Goal: Task Accomplishment & Management: Use online tool/utility

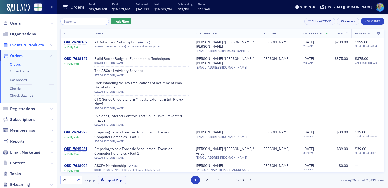
click at [26, 44] on span "Events & Products" at bounding box center [27, 45] width 34 height 6
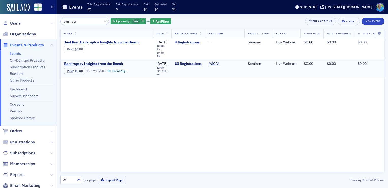
type input "bankrupt"
click at [115, 62] on span "Bankruptcy Insights from the Bench" at bounding box center [106, 64] width 85 height 5
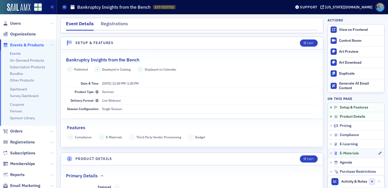
click at [347, 152] on span "E-Materials" at bounding box center [349, 153] width 19 height 5
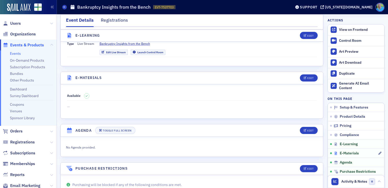
scroll to position [698, 0]
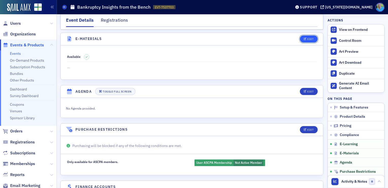
click at [303, 38] on button "Edit" at bounding box center [309, 38] width 18 height 7
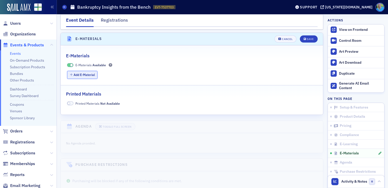
click at [86, 73] on button "Add E-Material" at bounding box center [82, 75] width 31 height 8
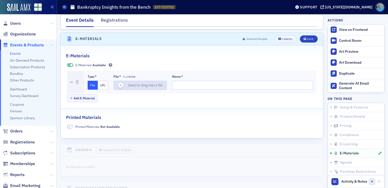
click at [120, 83] on icon "button" at bounding box center [121, 85] width 5 height 5
type input "ASPCA Presentation 2025"
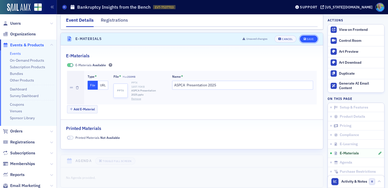
click at [304, 38] on icon "submit" at bounding box center [305, 39] width 3 height 3
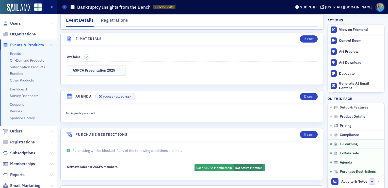
click at [14, 55] on link "Events" at bounding box center [15, 53] width 11 height 5
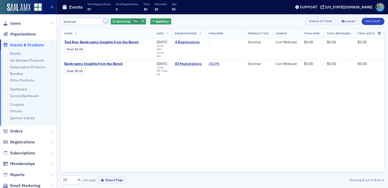
click at [104, 22] on button "×" at bounding box center [106, 21] width 5 height 5
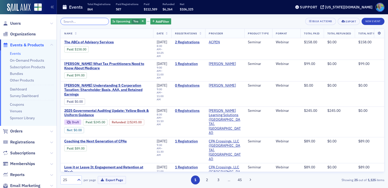
click at [100, 22] on input "search" at bounding box center [85, 21] width 49 height 7
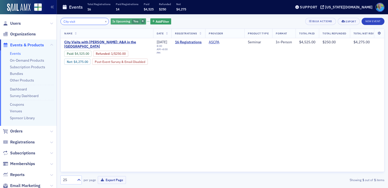
type input "City visit"
click at [142, 22] on icon "button" at bounding box center [143, 21] width 2 height 3
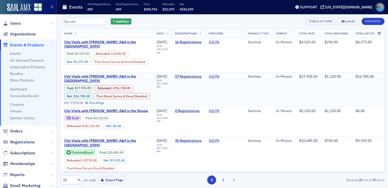
click at [137, 75] on span "City Visits with Josh McGowan: A&A in the Port City" at bounding box center [106, 78] width 85 height 9
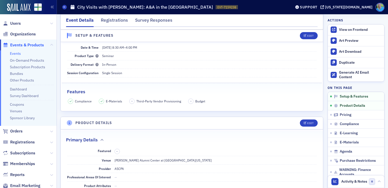
scroll to position [76, 0]
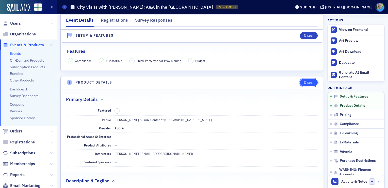
click at [308, 81] on div "Edit" at bounding box center [311, 82] width 6 height 3
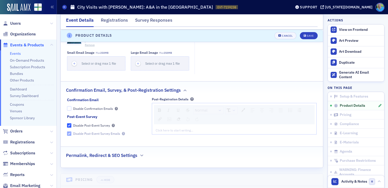
scroll to position [453, 0]
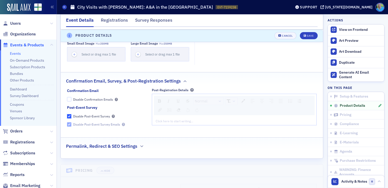
click at [69, 115] on input "Disable Post-Event Survey" at bounding box center [69, 116] width 5 height 5
checkbox input "false"
click at [70, 123] on input "Disable Post-Event Survey Emails" at bounding box center [69, 124] width 5 height 5
checkbox input "true"
click at [303, 37] on button "Save" at bounding box center [309, 35] width 18 height 7
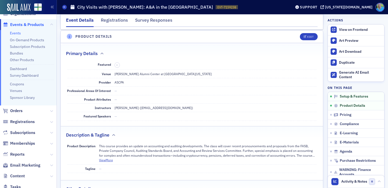
scroll to position [51, 0]
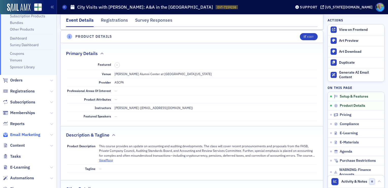
click at [32, 134] on span "Email Marketing" at bounding box center [25, 135] width 30 height 6
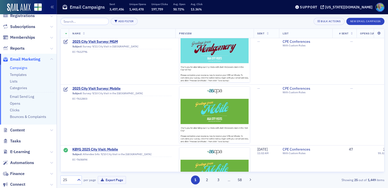
scroll to position [763, 0]
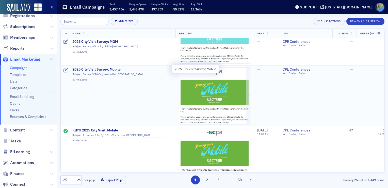
click at [109, 68] on span "2025 City Visit Survey: Mobile" at bounding box center [122, 69] width 100 height 5
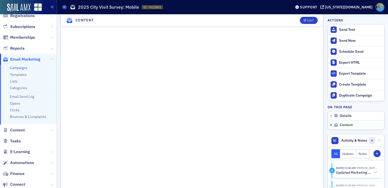
scroll to position [305, 0]
click at [343, 30] on div "Send Test" at bounding box center [360, 29] width 43 height 5
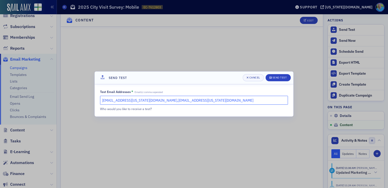
drag, startPoint x: 184, startPoint y: 100, endPoint x: 136, endPoint y: 98, distance: 48.3
click at [136, 98] on input "kgates@alabama.cpa,jbirmingham@alabama.cpa" at bounding box center [194, 100] width 188 height 9
type input "kgates@alabama.cpa"
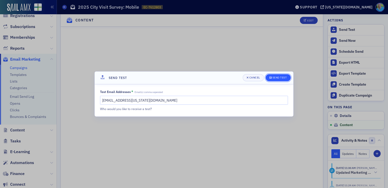
click at [276, 79] on div "Send Test" at bounding box center [280, 77] width 14 height 3
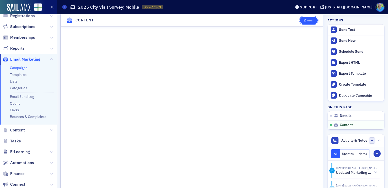
click at [308, 20] on div "Edit" at bounding box center [311, 20] width 6 height 3
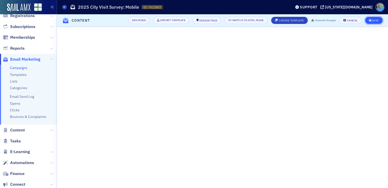
click at [371, 21] on icon "submit" at bounding box center [370, 20] width 3 height 3
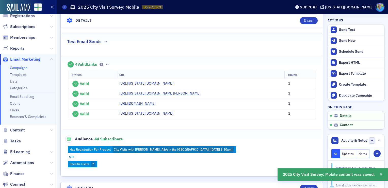
scroll to position [301, 0]
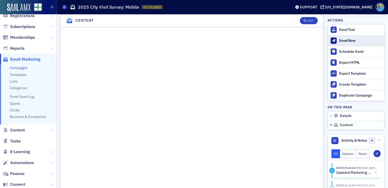
click at [347, 41] on div "Send Now" at bounding box center [360, 40] width 43 height 5
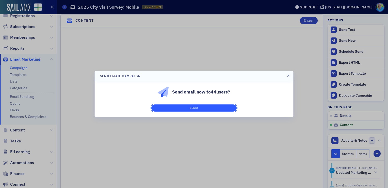
click at [228, 108] on button "Send!" at bounding box center [194, 107] width 85 height 7
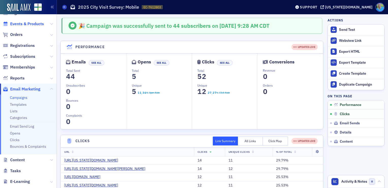
scroll to position [0, 0]
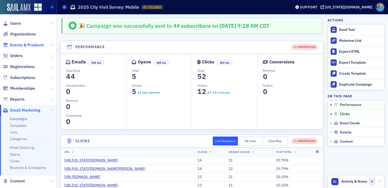
drag, startPoint x: 23, startPoint y: 44, endPoint x: 26, endPoint y: 43, distance: 3.9
click at [23, 44] on span "Events & Products" at bounding box center [27, 45] width 34 height 6
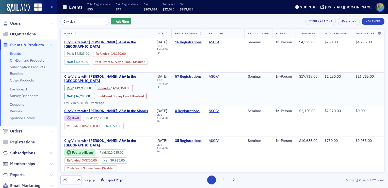
click at [126, 75] on span "City Visits with Josh McGowan: A&A in the Port City" at bounding box center [106, 78] width 85 height 9
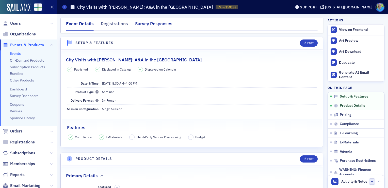
click at [161, 27] on div "Survey Responses" at bounding box center [153, 24] width 37 height 9
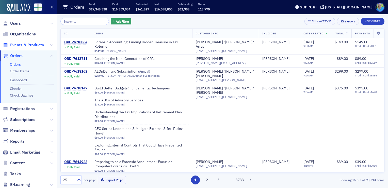
click at [37, 46] on span "Events & Products" at bounding box center [27, 45] width 34 height 6
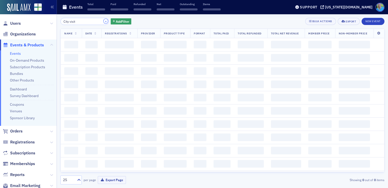
click at [104, 21] on button "×" at bounding box center [106, 21] width 5 height 5
click at [93, 21] on input "search" at bounding box center [85, 21] width 49 height 7
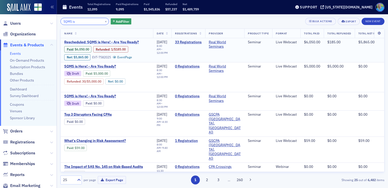
type input "SQMS is"
click at [115, 42] on span "Rescheduled: SQMS is Here! - Are You Ready?" at bounding box center [106, 42] width 85 height 5
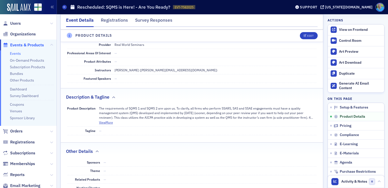
scroll to position [153, 0]
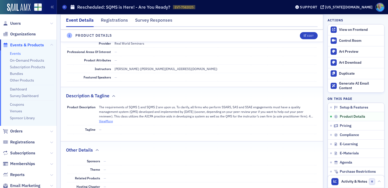
click at [109, 120] on button "View More" at bounding box center [106, 120] width 14 height 5
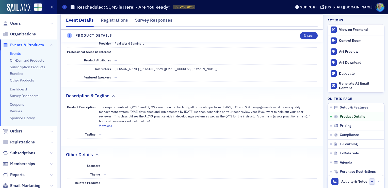
drag, startPoint x: 161, startPoint y: 121, endPoint x: 99, endPoint y: 107, distance: 63.6
click at [99, 107] on div "Product Description The requirements of SQMS 1 and SQMS 2 are upon us. To clari…" at bounding box center [192, 116] width 250 height 27
copy p "The requirements of SQMS 1 and SQMS 2 are upon us. To clarify, all firms who pe…"
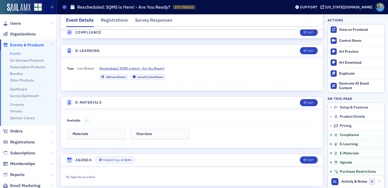
scroll to position [661, 0]
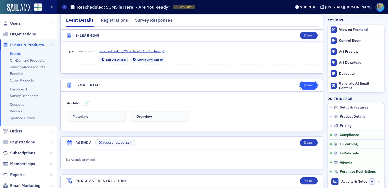
click at [309, 84] on div "Edit" at bounding box center [311, 85] width 6 height 3
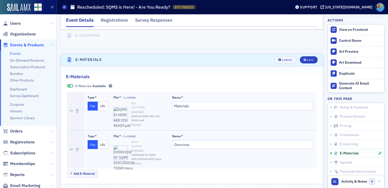
scroll to position [707, 0]
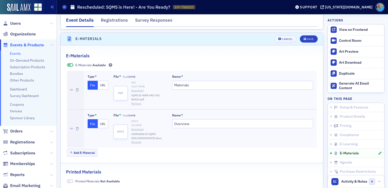
click at [134, 88] on link "Download" at bounding box center [149, 90] width 36 height 4
click at [137, 127] on link "Download" at bounding box center [149, 129] width 36 height 4
click at [304, 38] on span "Save" at bounding box center [309, 39] width 10 height 3
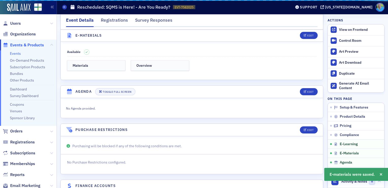
scroll to position [703, 0]
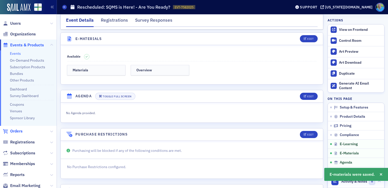
click at [16, 130] on span "Orders" at bounding box center [16, 131] width 12 height 6
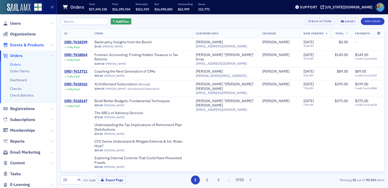
click at [35, 47] on span "Events & Products" at bounding box center [27, 45] width 34 height 6
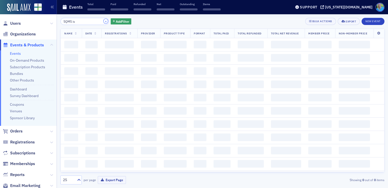
click at [104, 22] on button "×" at bounding box center [106, 21] width 5 height 5
click at [100, 22] on input "SQMS is" at bounding box center [85, 21] width 49 height 7
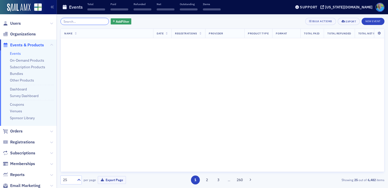
click at [100, 22] on input "search" at bounding box center [85, 21] width 49 height 7
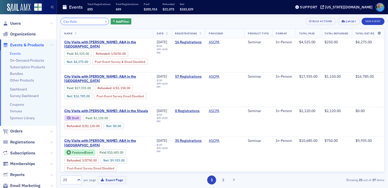
type input "City Visits"
click at [104, 20] on button "×" at bounding box center [106, 21] width 5 height 5
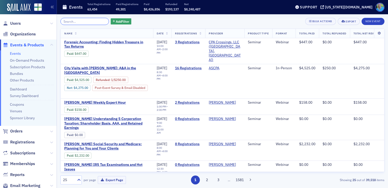
click at [84, 22] on input "search" at bounding box center [85, 21] width 49 height 7
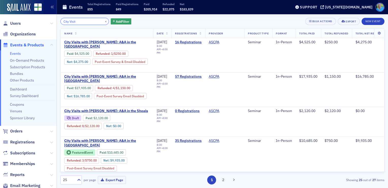
type input "City Visit"
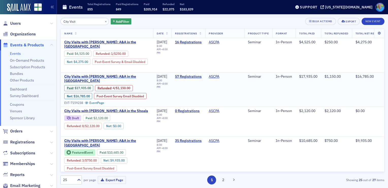
click at [110, 75] on span "City Visits with Josh McGowan: A&A in the Port City" at bounding box center [106, 78] width 85 height 9
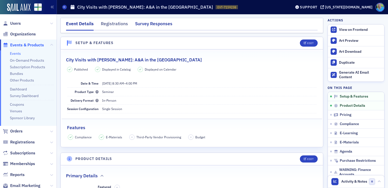
click at [153, 22] on div "Survey Responses" at bounding box center [153, 24] width 37 height 9
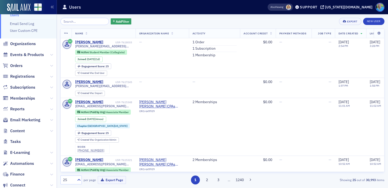
scroll to position [51, 0]
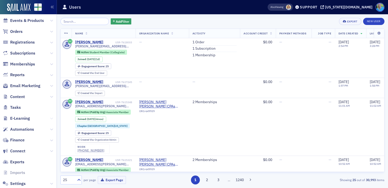
click at [50, 118] on icon at bounding box center [51, 118] width 3 height 3
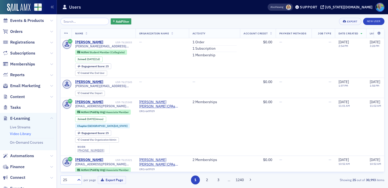
click at [26, 133] on link "Video Library" at bounding box center [20, 133] width 21 height 5
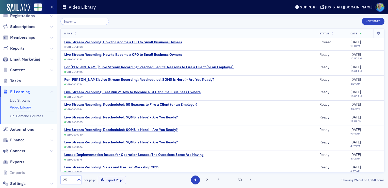
scroll to position [24, 0]
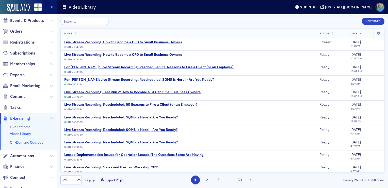
click at [28, 141] on link "On-Demand Courses" at bounding box center [26, 142] width 33 height 5
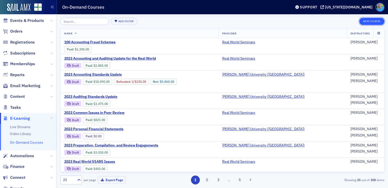
click at [372, 20] on button "New Course" at bounding box center [372, 21] width 25 height 7
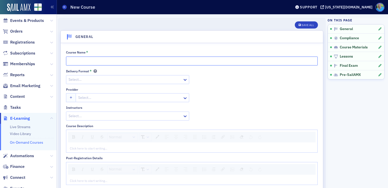
click at [93, 59] on input "Course Name *" at bounding box center [192, 60] width 252 height 9
type input "SQMS is Here! - Are You Ready?"
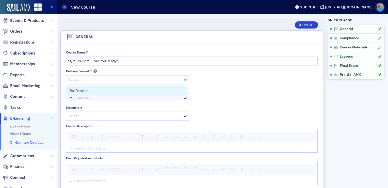
click at [113, 79] on div at bounding box center [125, 79] width 114 height 6
click at [112, 93] on div "On-Demand" at bounding box center [126, 90] width 115 height 5
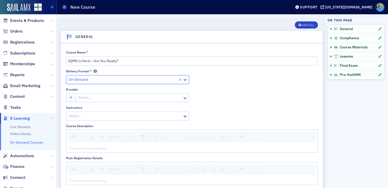
click at [112, 95] on div at bounding box center [130, 97] width 104 height 6
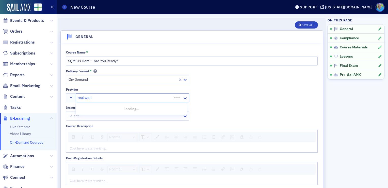
type input "real world"
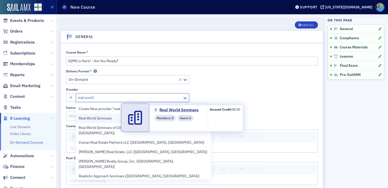
click at [109, 118] on span "Real World Seminars" at bounding box center [102, 117] width 46 height 5
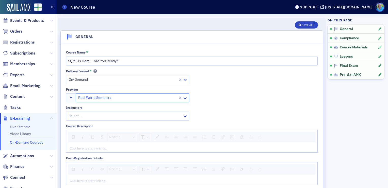
click at [109, 117] on div at bounding box center [125, 116] width 114 height 6
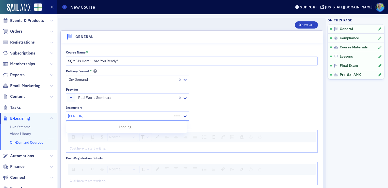
type input "jim martin"
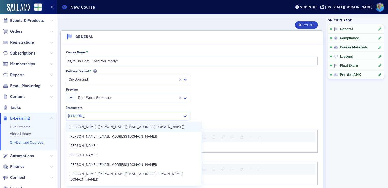
click at [108, 126] on span "Jim Martin (jim@martincocpa.com)" at bounding box center [126, 126] width 115 height 5
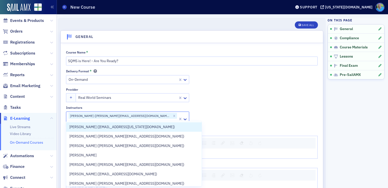
click at [221, 93] on div "Delivery Format * On-Demand Provider Real World Seminars Instructors option Jim…" at bounding box center [192, 97] width 252 height 57
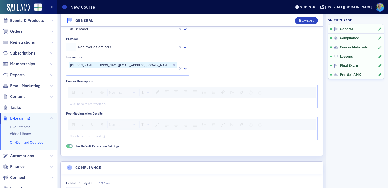
scroll to position [51, 0]
click at [93, 101] on div "rdw-editor" at bounding box center [192, 103] width 244 height 5
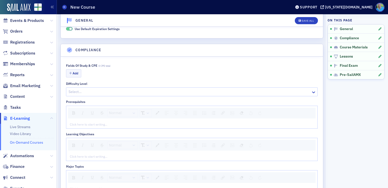
scroll to position [178, 0]
click at [75, 68] on button "Add" at bounding box center [73, 72] width 15 height 8
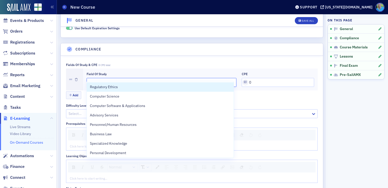
click at [109, 79] on div at bounding box center [159, 82] width 141 height 6
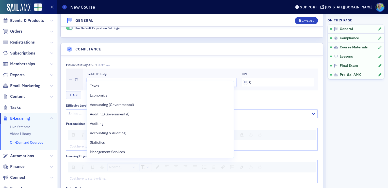
scroll to position [102, 0]
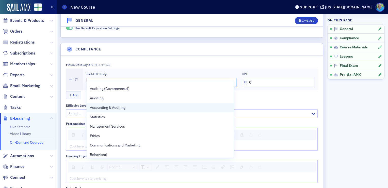
click at [130, 104] on div "Accounting & Auditing" at bounding box center [160, 107] width 147 height 9
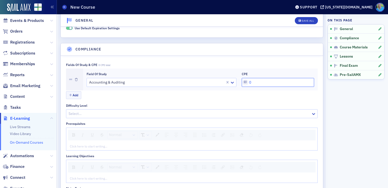
drag, startPoint x: 252, startPoint y: 76, endPoint x: 241, endPoint y: 76, distance: 11.4
click at [242, 78] on input "0" at bounding box center [278, 82] width 72 height 9
type input "4.0"
click at [299, 23] on button "Save All" at bounding box center [306, 20] width 23 height 7
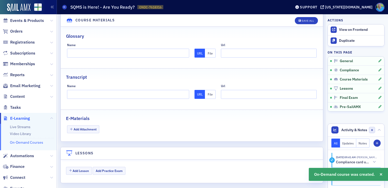
scroll to position [458, 0]
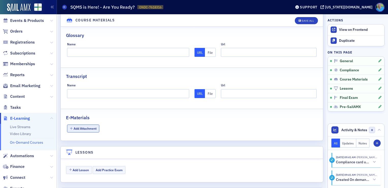
click at [97, 124] on button "Add Attachment" at bounding box center [83, 128] width 33 height 8
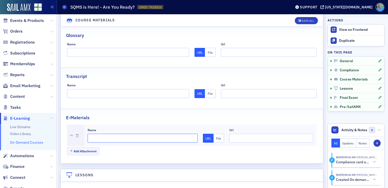
click at [109, 133] on input "Name" at bounding box center [143, 137] width 110 height 9
click at [217, 133] on button "File" at bounding box center [219, 137] width 11 height 9
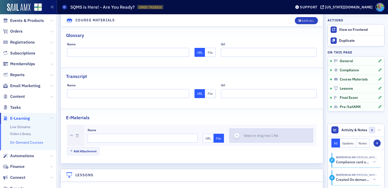
click at [236, 134] on use "button" at bounding box center [237, 135] width 2 height 2
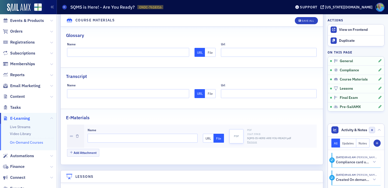
click at [125, 136] on div "Name" at bounding box center [143, 136] width 110 height 16
click at [124, 133] on input "Name" at bounding box center [143, 137] width 110 height 9
type input "Materials"
click at [96, 148] on button "Add Attachment" at bounding box center [83, 152] width 33 height 8
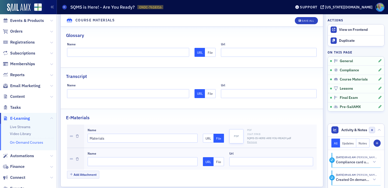
click at [215, 157] on button "File" at bounding box center [219, 161] width 11 height 9
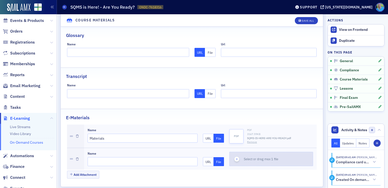
click at [235, 157] on icon "button" at bounding box center [237, 159] width 5 height 5
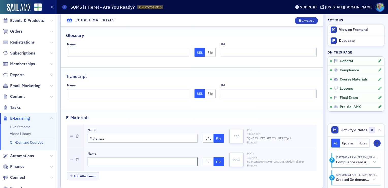
click at [123, 157] on input "Name" at bounding box center [143, 161] width 110 height 9
type input "Overview"
click at [302, 19] on div "Save All" at bounding box center [308, 20] width 12 height 3
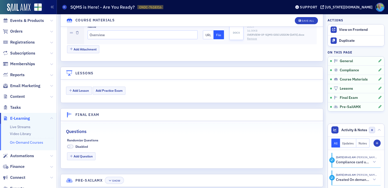
scroll to position [585, 0]
click at [71, 144] on span at bounding box center [70, 146] width 7 height 4
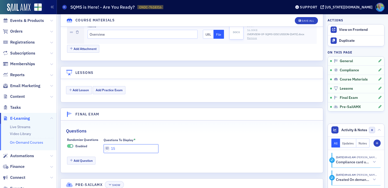
drag, startPoint x: 117, startPoint y: 141, endPoint x: 114, endPoint y: 139, distance: 4.0
click at [114, 144] on input "15" at bounding box center [131, 148] width 55 height 9
type input "12"
click at [83, 156] on button "Add Question" at bounding box center [81, 160] width 29 height 8
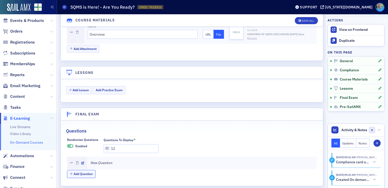
scroll to position [605, 0]
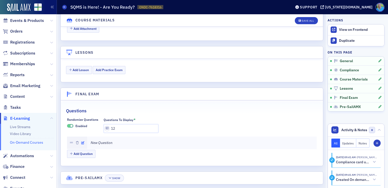
click at [82, 140] on button "button" at bounding box center [82, 142] width 3 height 5
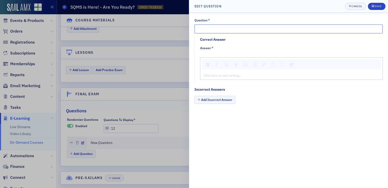
click at [207, 29] on input "Question *" at bounding box center [289, 28] width 188 height 9
paste input "SQMS stands fo"
type input "SQMS stands for:"
click at [238, 78] on div "Click here to start writing…" at bounding box center [292, 75] width 182 height 8
click at [238, 76] on div "rdw-editor" at bounding box center [291, 75] width 175 height 5
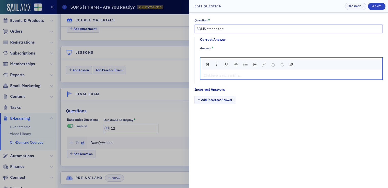
type textarea "<p>Statements on Quality Management Standard</p>"
click at [230, 100] on button "Add Incorrect Answer" at bounding box center [215, 100] width 41 height 8
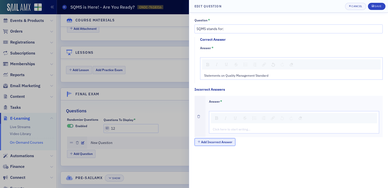
click at [223, 140] on button "Add Incorrect Answer" at bounding box center [215, 142] width 41 height 8
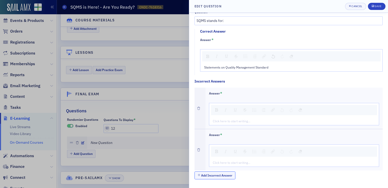
scroll to position [8, 0]
click at [226, 177] on button "Add Incorrect Answer" at bounding box center [215, 175] width 41 height 8
click at [230, 119] on div "rdw-editor" at bounding box center [294, 120] width 163 height 5
type textarea "<p>Statement of Quality Management Stuff</p>"
click at [227, 160] on div "rdw-editor" at bounding box center [294, 162] width 163 height 5
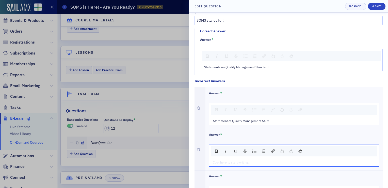
type textarea "<p>Sicilian Quality Mozzarella Sauce</p>"
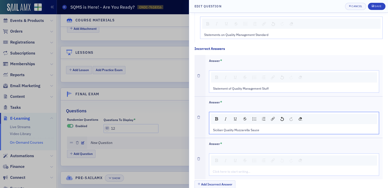
scroll to position [50, 0]
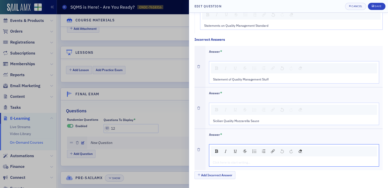
click at [229, 161] on div "rdw-editor" at bounding box center [294, 162] width 163 height 5
type textarea "<p>Searing Quality Moving Stuff</p>"
click at [376, 5] on div "Save" at bounding box center [378, 6] width 7 height 3
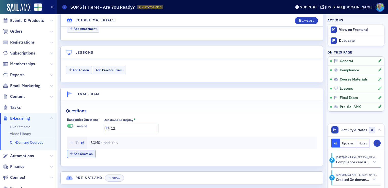
click at [85, 149] on button "Add Question" at bounding box center [81, 153] width 29 height 8
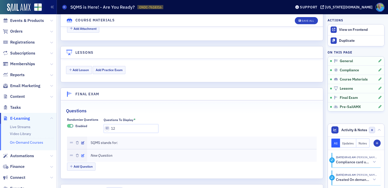
click at [83, 154] on icon "button" at bounding box center [82, 155] width 3 height 3
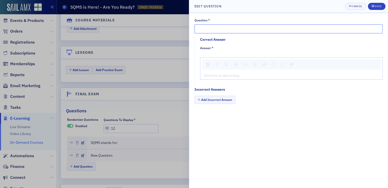
click at [214, 31] on input "Question *" at bounding box center [289, 28] width 188 height 9
paste input "SQMS are promulgated by the Auditing Standards Board"
type input "SQMS are promulgated by the Auditing Standards Board."
drag, startPoint x: 221, startPoint y: 72, endPoint x: 221, endPoint y: 74, distance: 2.8
click at [221, 72] on div "Click here to start writing…" at bounding box center [292, 75] width 182 height 8
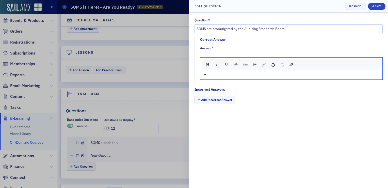
type textarea "<p>Tr</p>"
type textarea "<p>True</p>"
click at [209, 100] on button "Add Incorrect Answer" at bounding box center [215, 100] width 41 height 8
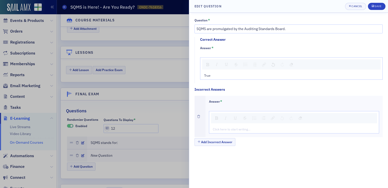
click at [218, 130] on div "rdw-editor" at bounding box center [294, 129] width 163 height 5
type textarea "<p>Fa</p>"
type textarea "<p>False</p>"
click at [380, 8] on div "Save" at bounding box center [378, 6] width 7 height 3
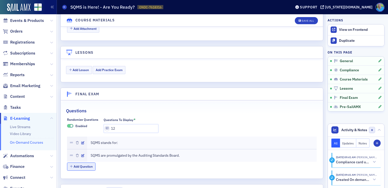
click at [89, 162] on button "Add Question" at bounding box center [81, 166] width 29 height 8
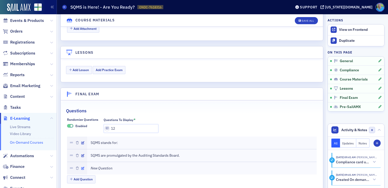
click at [82, 167] on icon "button" at bounding box center [82, 168] width 3 height 3
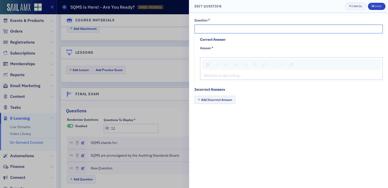
click at [216, 27] on input "Question *" at bounding box center [289, 28] width 188 height 9
paste input "According to class discussion, SQMS is partially the result of poor peer review…"
type input "According to class discussion, SQMS is partially the result of poor peer review…"
click at [224, 77] on div "rdw-editor" at bounding box center [291, 75] width 175 height 5
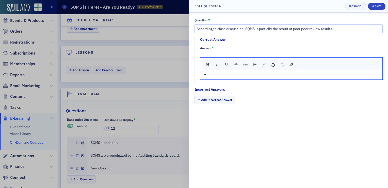
type textarea "<p>Tr</p>"
type textarea "<p>True</p>"
click at [225, 96] on button "Add Incorrect Answer" at bounding box center [215, 100] width 41 height 8
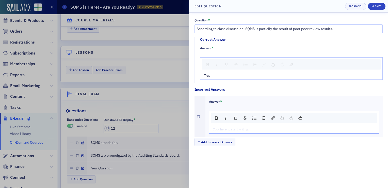
click at [235, 127] on div "rdw-editor" at bounding box center [294, 129] width 163 height 5
type textarea "<p>Fa</p>"
type textarea "<p>False</p>"
click at [373, 7] on icon "submit" at bounding box center [373, 6] width 2 height 3
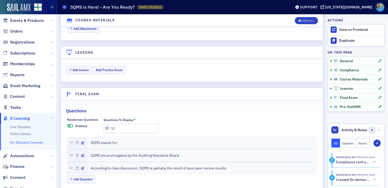
scroll to position [630, 0]
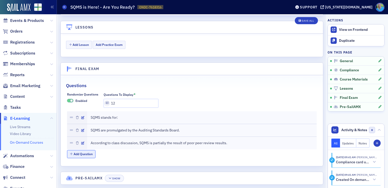
click at [88, 150] on button "Add Question" at bounding box center [81, 154] width 29 height 8
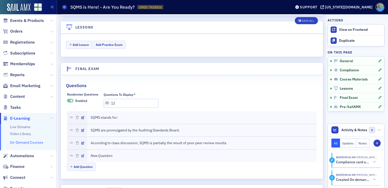
click at [81, 154] on icon "button" at bounding box center [82, 155] width 3 height 3
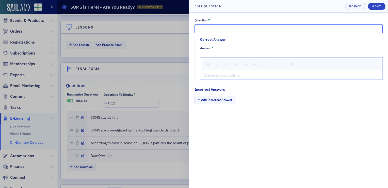
click at [207, 32] on input "Question *" at bounding box center [289, 28] width 188 height 9
paste input "SQMS places almost no burden on the partner on the job"
type input "SQMS places almost no burden on the partner on the job."
click at [232, 74] on div "rdw-editor" at bounding box center [291, 75] width 175 height 5
type textarea "<p>Fa</p>"
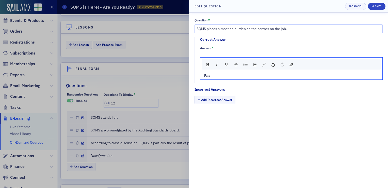
type textarea "<p>False</p>"
click at [230, 101] on button "Add Incorrect Answer" at bounding box center [215, 100] width 41 height 8
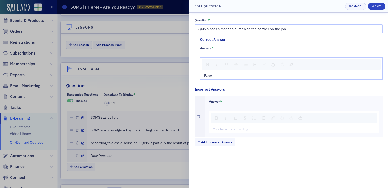
click at [226, 131] on div "rdw-editor" at bounding box center [294, 129] width 163 height 5
type textarea "<p>Tr</p>"
type textarea "<p>True</p>"
click at [381, 5] on div "Save" at bounding box center [378, 6] width 7 height 3
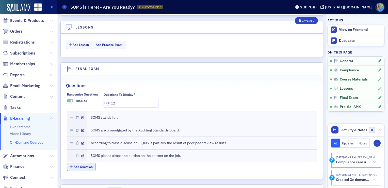
click at [91, 162] on button "Add Question" at bounding box center [81, 166] width 29 height 8
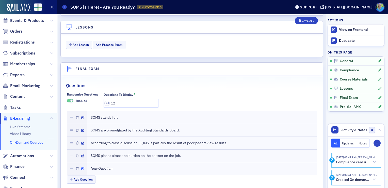
click at [83, 166] on button "button" at bounding box center [82, 168] width 3 height 5
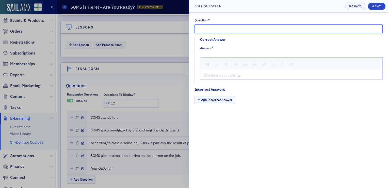
click at [207, 26] on input "Question *" at bounding box center [289, 28] width 188 height 9
paste input "The firm must have adopted a SQM (system of quality management) no later than D…"
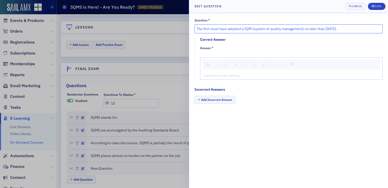
type input "The firm must have adopted a SQM (system of quality management) no later than D…"
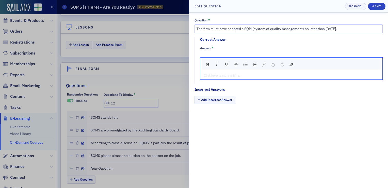
click at [229, 74] on div "rdw-editor" at bounding box center [291, 75] width 175 height 5
type textarea "<p>Fa</p>"
type textarea "<p>False</p>"
click at [223, 97] on button "Add Incorrect Answer" at bounding box center [215, 100] width 41 height 8
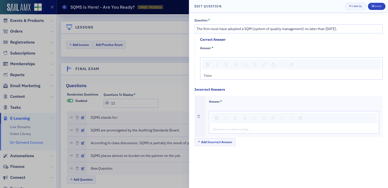
click at [216, 127] on div "rdw-editor" at bounding box center [294, 129] width 163 height 5
type textarea "<p>Tr</p>"
type textarea "<p>True</p>"
click at [376, 6] on div "Save" at bounding box center [378, 6] width 7 height 3
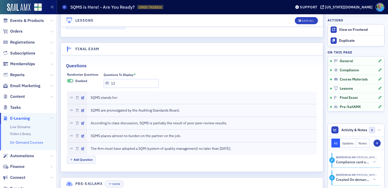
scroll to position [655, 0]
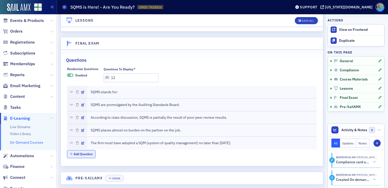
click at [91, 150] on button "Add Question" at bounding box center [81, 154] width 29 height 8
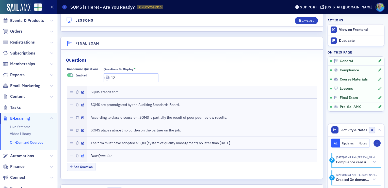
click at [84, 154] on icon "button" at bounding box center [82, 155] width 3 height 3
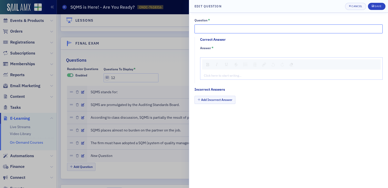
click at [213, 26] on input "Question *" at bounding box center [289, 28] width 188 height 9
paste input "There are 8 components in a system of quality management"
type input "There are 8 components in a system of quality management."
click at [221, 74] on div "rdw-editor" at bounding box center [291, 75] width 175 height 5
type textarea "<p>Tr</p>"
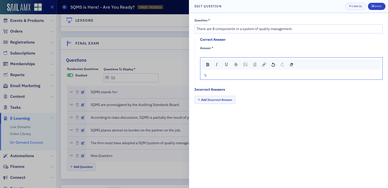
type textarea "<p>True</p>"
click at [221, 103] on button "Add Incorrect Answer" at bounding box center [215, 100] width 41 height 8
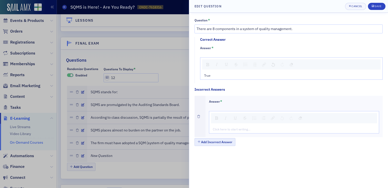
click at [221, 99] on abbr "*" at bounding box center [221, 101] width 2 height 5
click at [222, 128] on div "Click here to start writing…" at bounding box center [294, 129] width 170 height 8
click at [222, 129] on div "rdw-editor" at bounding box center [294, 129] width 163 height 5
type textarea "<p>Fa</p>"
type textarea "<p>False</p>"
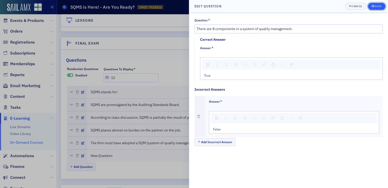
click at [374, 8] on div "submit" at bounding box center [373, 6] width 3 height 4
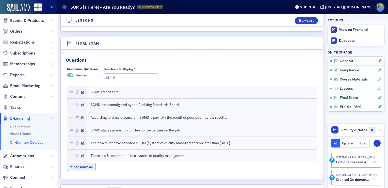
click at [88, 162] on button "Add Question" at bounding box center [81, 166] width 29 height 8
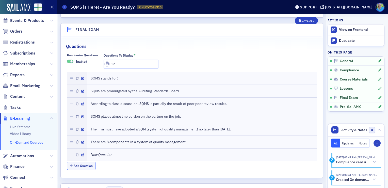
scroll to position [681, 0]
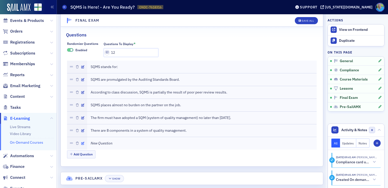
click at [83, 142] on icon "button" at bounding box center [82, 143] width 3 height 3
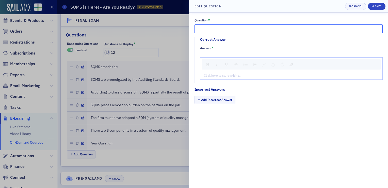
click at [207, 27] on input "Question *" at bounding box center [289, 28] width 188 height 9
paste input "Under SQMS 1, a risk assessment process must be performed on all components of …"
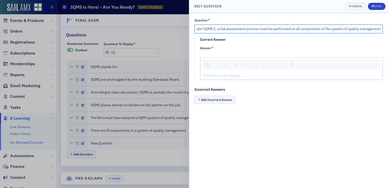
scroll to position [0, 5]
type input "Under SQMS 1, a risk assessment process must be performed on all components of …"
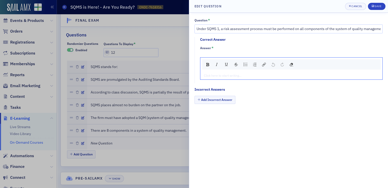
click at [213, 74] on div "rdw-editor" at bounding box center [291, 75] width 175 height 5
type textarea "<p>Fa</p>"
type textarea "<p>False</p>"
click at [218, 99] on button "Add Incorrect Answer" at bounding box center [215, 100] width 41 height 8
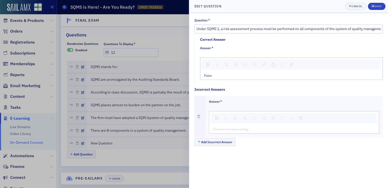
click at [234, 129] on div "rdw-editor" at bounding box center [294, 129] width 163 height 5
type textarea "<p>Tr</p>"
type textarea "<p>True</p>"
click at [381, 7] on div "Save" at bounding box center [378, 6] width 7 height 3
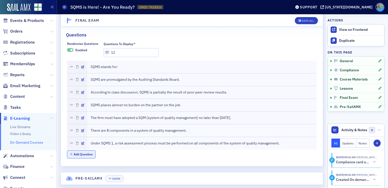
click at [81, 150] on button "Add Question" at bounding box center [81, 154] width 29 height 8
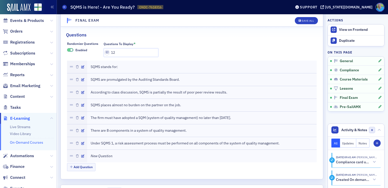
click at [84, 149] on div at bounding box center [77, 155] width 20 height 12
click at [83, 154] on icon "button" at bounding box center [82, 155] width 3 height 3
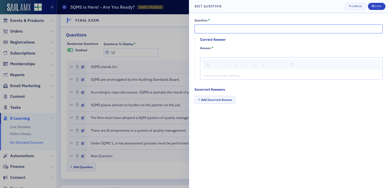
click at [217, 30] on input "Question *" at bounding box center [289, 28] width 188 height 9
paste input "All firms who have SSARS engagements must have a system of quality managemen"
type input "All firms who have SSARS engagements must have a system of quality management."
drag, startPoint x: 213, startPoint y: 78, endPoint x: 214, endPoint y: 73, distance: 5.2
click at [213, 78] on div "Click here to start writing…" at bounding box center [292, 75] width 182 height 8
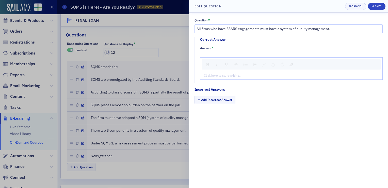
click at [214, 72] on div "Click here to start writing…" at bounding box center [292, 75] width 182 height 8
type textarea "<p>Tr</p>"
type textarea "<p>True</p>"
click at [221, 100] on button "Add Incorrect Answer" at bounding box center [215, 100] width 41 height 8
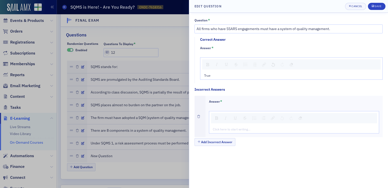
click at [222, 129] on div "rdw-editor" at bounding box center [294, 129] width 163 height 5
type textarea "<p>Fa</p>"
type textarea "<p>False</p>"
click at [377, 5] on div "Save" at bounding box center [378, 6] width 7 height 3
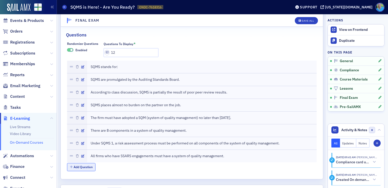
click at [89, 163] on button "Add Question" at bounding box center [81, 167] width 29 height 8
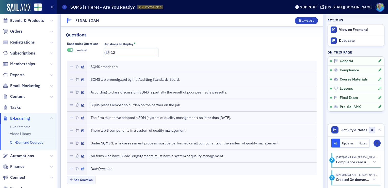
click at [83, 167] on icon "button" at bounding box center [82, 168] width 3 height 3
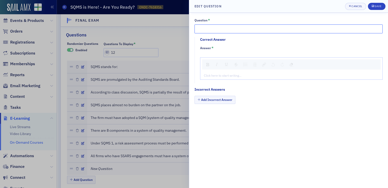
click at [212, 27] on input "Question *" at bounding box center [289, 28] width 188 height 9
paste input "All firms who have SAS engagements must have a system of quality management"
type input "All firms who have SAS engagements must have a system of quality management."
click at [227, 78] on div "Click here to start writing…" at bounding box center [292, 75] width 182 height 8
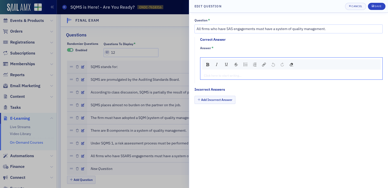
click at [227, 76] on div "rdw-editor" at bounding box center [291, 75] width 175 height 5
type textarea "<p>Tr</p>"
type textarea "<p>True</p>"
click at [211, 98] on button "Add Incorrect Answer" at bounding box center [215, 100] width 41 height 8
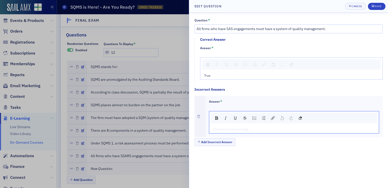
click at [219, 129] on div "rdw-editor" at bounding box center [294, 129] width 163 height 5
type textarea "<p>Fa</p>"
type textarea "<p>False</p>"
click at [376, 6] on div "Save" at bounding box center [378, 6] width 7 height 3
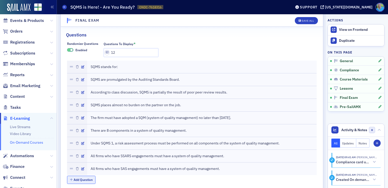
click at [73, 175] on button "Add Question" at bounding box center [81, 179] width 29 height 8
click at [84, 180] on icon "button" at bounding box center [82, 181] width 3 height 3
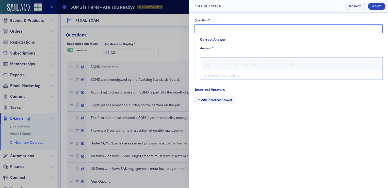
click at [231, 31] on input "Question *" at bounding box center [289, 28] width 188 height 9
paste input "According to the AICPA, all risks to quality objectives will be considered qual…"
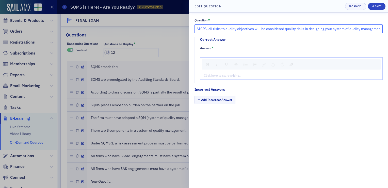
scroll to position [0, 28]
type input "According to the AICPA, all risks to quality objectives will be considered qual…"
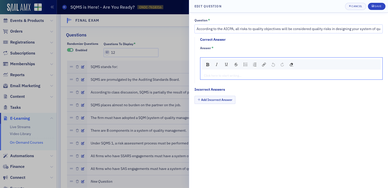
click at [216, 74] on div "rdw-editor" at bounding box center [291, 75] width 175 height 5
type textarea "<p>Fa</p>"
type textarea "<p>False</p>"
click at [219, 102] on button "Add Incorrect Answer" at bounding box center [215, 100] width 41 height 8
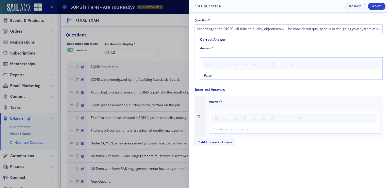
click at [228, 127] on div "rdw-editor" at bounding box center [294, 129] width 163 height 5
type textarea "<p>Tr</p>"
type textarea "<p>True</p>"
click at [374, 5] on div "submit" at bounding box center [373, 6] width 3 height 4
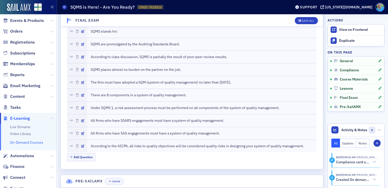
scroll to position [719, 0]
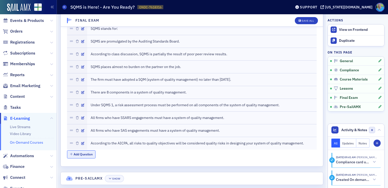
click at [95, 150] on button "Add Question" at bounding box center [81, 154] width 29 height 8
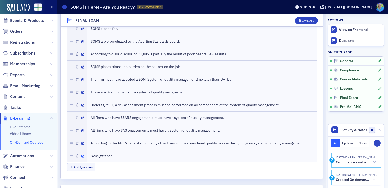
click at [82, 154] on icon "button" at bounding box center [82, 155] width 3 height 3
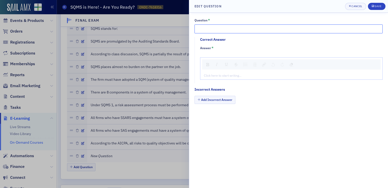
click at [206, 32] on input "Question *" at bounding box center [289, 28] width 188 height 9
paste input "As discussed in class, SQMS 1 lists pretty much all the quality objectives you …"
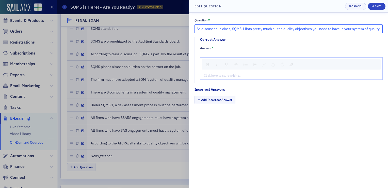
scroll to position [0, 20]
click at [208, 28] on input "As discussed in class, SQMS 1 lists pretty much all the quality objectives you …" at bounding box center [289, 28] width 188 height 9
click at [372, 31] on input "As discussed in class, SQMS 1 lists pretty much all the quality objectives you …" at bounding box center [289, 28] width 188 height 9
type input "As discussed in class, SQMS 1 lists pretty much all the quality objectives you …"
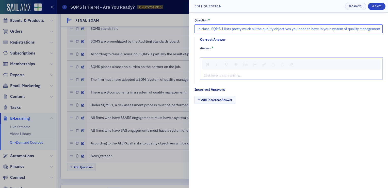
scroll to position [0, 0]
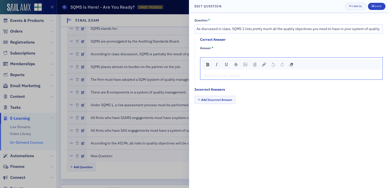
click at [223, 73] on div "rdw-editor" at bounding box center [291, 75] width 175 height 5
type textarea "<p>Tr</p>"
type textarea "<p>True</p>"
click at [220, 99] on button "Add Incorrect Answer" at bounding box center [215, 100] width 41 height 8
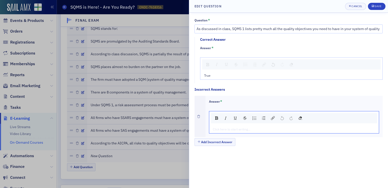
click at [225, 129] on div "rdw-editor" at bounding box center [294, 129] width 163 height 5
type textarea "<p>Fa</p>"
type textarea "<p>False</p>"
click at [378, 8] on div "Save" at bounding box center [378, 6] width 7 height 3
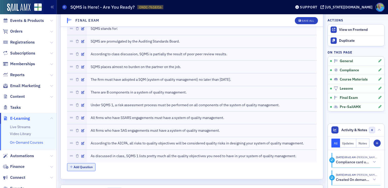
click at [84, 163] on button "Add Question" at bounding box center [81, 167] width 29 height 8
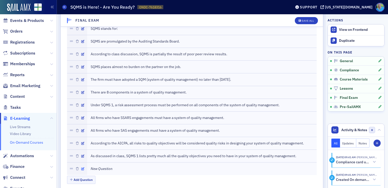
click at [82, 167] on icon "button" at bounding box center [82, 168] width 3 height 3
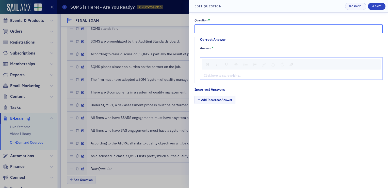
click at [210, 32] on input "Question *" at bounding box center [289, 28] width 188 height 9
paste input "Jim Martin was your instructor for this cours"
type input "Jim Martin was your instructor for this course."
type textarea "<p>Tr</p>"
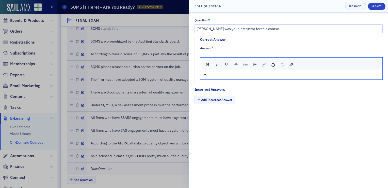
type textarea "<p>True</p>"
click at [214, 102] on button "Add Incorrect Answer" at bounding box center [215, 100] width 41 height 8
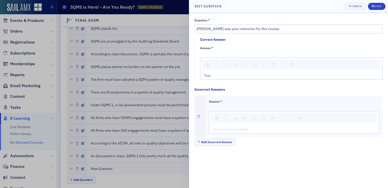
click at [217, 129] on div "rdw-editor" at bounding box center [294, 129] width 163 height 5
type textarea "<p>Fa</p>"
type textarea "<p>False</p>"
click at [383, 7] on button "Save" at bounding box center [377, 6] width 18 height 7
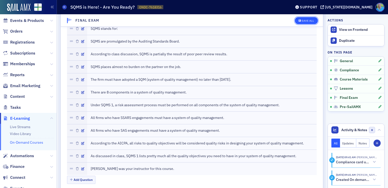
click at [309, 22] on div "Save All" at bounding box center [308, 20] width 12 height 3
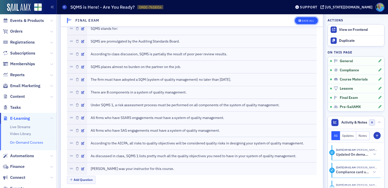
click at [301, 18] on button "Save All" at bounding box center [306, 20] width 23 height 7
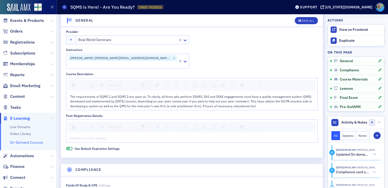
scroll to position [0, 0]
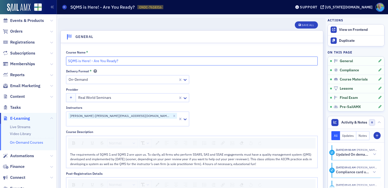
drag, startPoint x: 131, startPoint y: 60, endPoint x: 67, endPoint y: 62, distance: 63.9
click at [67, 62] on input "SQMS is Here! - Are You Ready?" at bounding box center [192, 60] width 252 height 9
click at [256, 67] on div "Course Name * SQMS is Here! - Are You Ready? Delivery Format * On-Demand Provid…" at bounding box center [192, 129] width 252 height 158
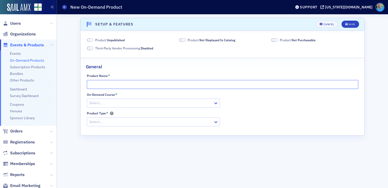
click at [122, 83] on input "Product Name *" at bounding box center [223, 84] width 272 height 9
paste input "SQMS is Here! - Are You Ready?"
type input "SQMS is Here! - Are You Ready?"
click at [120, 104] on div at bounding box center [151, 103] width 124 height 6
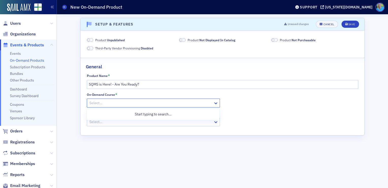
paste input "SQMS is Here! - Are You Ready?"
type input "SQMS is Here! - Are You Ready?"
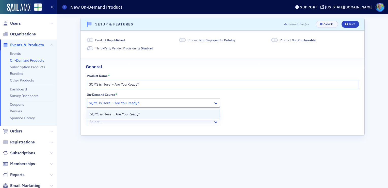
click at [124, 116] on span "SQMS is Here! - Are You Ready?" at bounding box center [115, 113] width 50 height 5
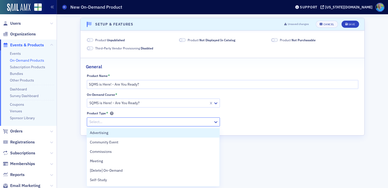
click at [123, 121] on div at bounding box center [151, 121] width 124 height 6
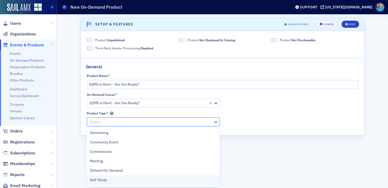
drag, startPoint x: 125, startPoint y: 169, endPoint x: 123, endPoint y: 182, distance: 13.1
click at [123, 182] on div "Advertising Community Event Commissions Meeting [Delete] On-Demand Self-Study B…" at bounding box center [153, 156] width 133 height 59
click at [123, 181] on div "Self-Study" at bounding box center [153, 179] width 127 height 5
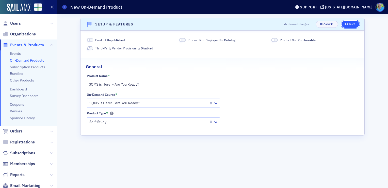
click at [350, 27] on button "Save" at bounding box center [351, 24] width 18 height 7
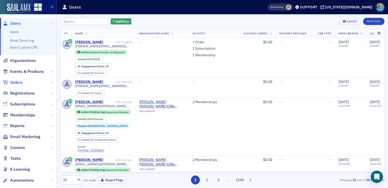
click at [19, 83] on span "Orders" at bounding box center [16, 83] width 12 height 6
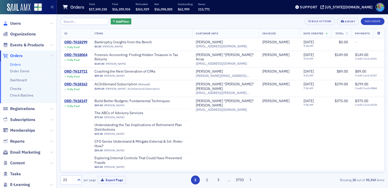
click at [9, 25] on link "Users" at bounding box center [12, 24] width 18 height 6
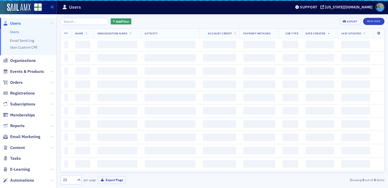
click at [68, 21] on input "search" at bounding box center [85, 21] width 49 height 7
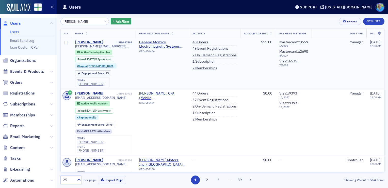
type input "Ann Locke"
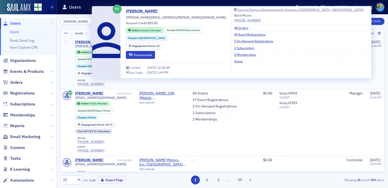
click at [83, 41] on div "Ann Locke" at bounding box center [89, 42] width 28 height 5
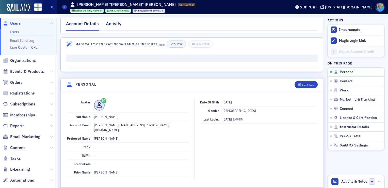
click at [115, 25] on div "Activity" at bounding box center [114, 24] width 16 height 9
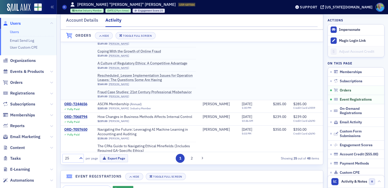
scroll to position [153, 0]
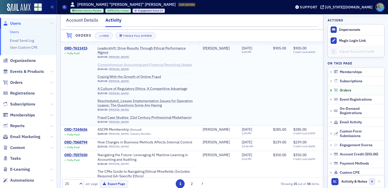
click at [103, 67] on span "Comprehensive Accounting and Financial Reporting Update" at bounding box center [145, 65] width 95 height 5
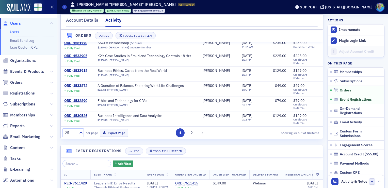
scroll to position [280, 0]
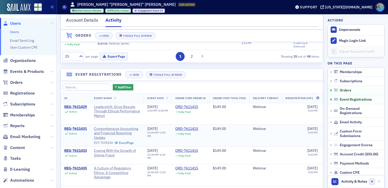
click at [77, 131] on div "REG-7611431" at bounding box center [75, 128] width 23 height 5
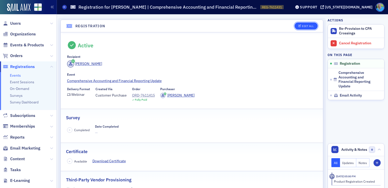
click at [302, 27] on div "Edit All" at bounding box center [308, 26] width 12 height 3
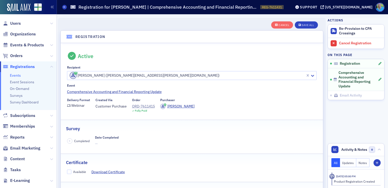
scroll to position [13, 0]
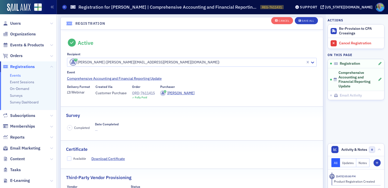
click at [150, 93] on div "ORD-7611415" at bounding box center [143, 92] width 23 height 5
click at [302, 21] on div "Save All" at bounding box center [308, 20] width 12 height 3
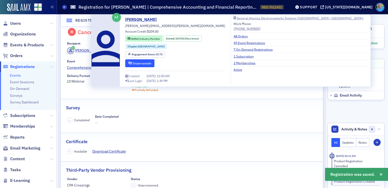
click at [137, 62] on button "Impersonate" at bounding box center [139, 63] width 29 height 8
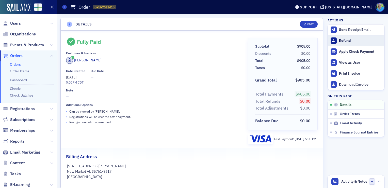
click at [340, 41] on div "Refund" at bounding box center [360, 40] width 43 height 5
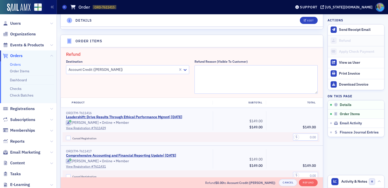
scroll to position [176, 0]
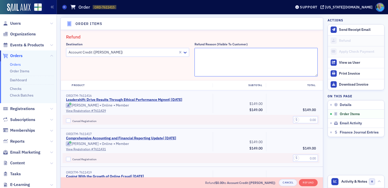
click at [224, 63] on textarea "Refund Reason (Visible to Customer)" at bounding box center [256, 62] width 123 height 28
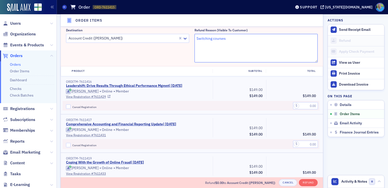
scroll to position [202, 0]
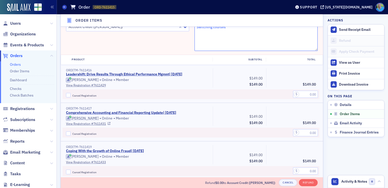
type textarea "Switching courses"
drag, startPoint x: 69, startPoint y: 131, endPoint x: 77, endPoint y: 132, distance: 8.7
click at [69, 131] on input "Cancel Registration" at bounding box center [68, 133] width 5 height 5
checkbox input "true"
click at [304, 132] on input "text" at bounding box center [305, 132] width 25 height 7
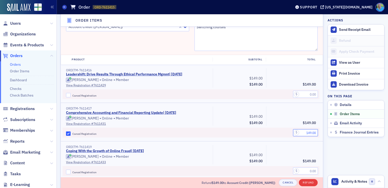
type input "149.00"
click at [304, 184] on button "Refund" at bounding box center [308, 182] width 19 height 7
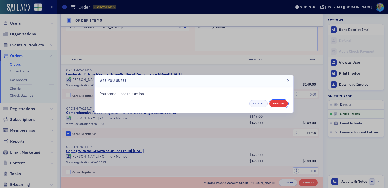
click at [278, 104] on button "Refund" at bounding box center [279, 103] width 19 height 7
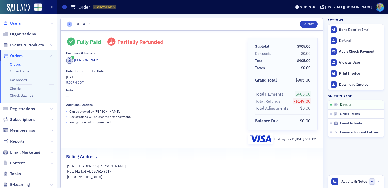
click at [14, 23] on span "Users" at bounding box center [15, 24] width 11 height 6
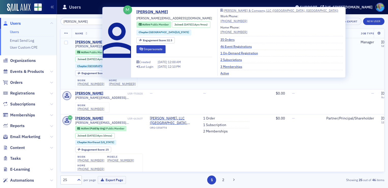
type input "[PERSON_NAME]"
click at [96, 42] on div "[PERSON_NAME]" at bounding box center [89, 42] width 28 height 5
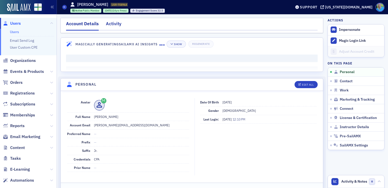
click at [113, 23] on div "Activity" at bounding box center [114, 24] width 16 height 9
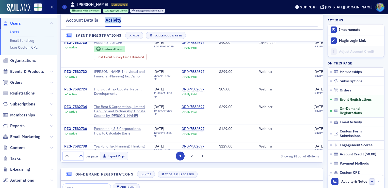
scroll to position [432, 0]
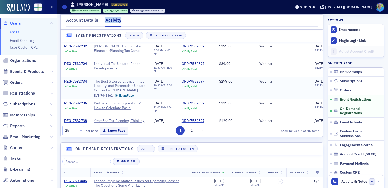
click at [78, 83] on div "REG-7582734" at bounding box center [75, 81] width 23 height 5
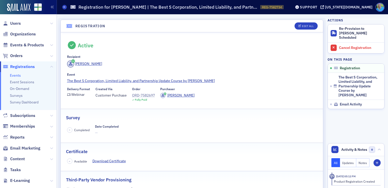
click at [144, 94] on div "ORD-7582697" at bounding box center [143, 95] width 23 height 5
click at [16, 23] on span "Users" at bounding box center [15, 24] width 11 height 6
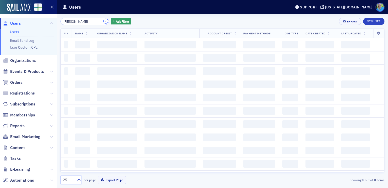
click at [104, 21] on button "×" at bounding box center [106, 21] width 5 height 5
click at [99, 21] on input "Rodney Hawkins" at bounding box center [85, 21] width 49 height 7
click at [101, 21] on input "Rodney Hawkins" at bounding box center [85, 21] width 49 height 7
click at [102, 22] on input "Rodney Hawkins" at bounding box center [85, 21] width 49 height 7
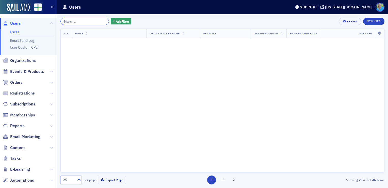
click at [95, 20] on input "search" at bounding box center [85, 21] width 49 height 7
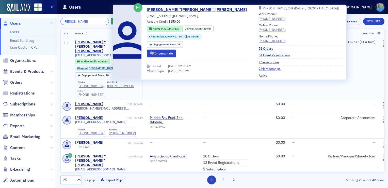
type input "[PERSON_NAME]"
click at [91, 44] on div "[PERSON_NAME] "[PERSON_NAME]" [PERSON_NAME]" at bounding box center [100, 46] width 51 height 13
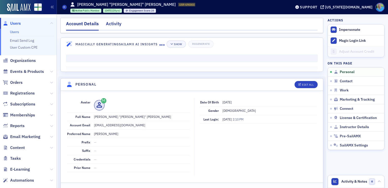
click at [112, 28] on div "Activity" at bounding box center [114, 24] width 16 height 9
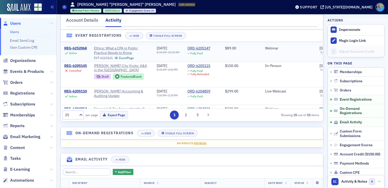
scroll to position [331, 0]
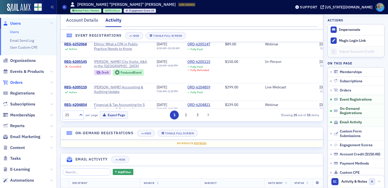
click at [17, 84] on span "Orders" at bounding box center [16, 83] width 12 height 6
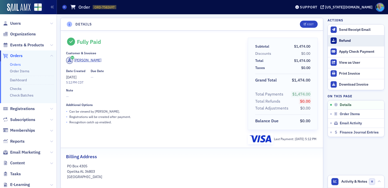
click at [339, 41] on div "Refund" at bounding box center [360, 40] width 43 height 5
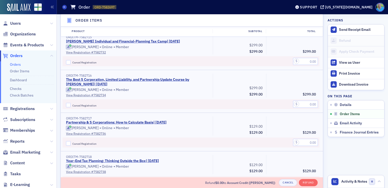
scroll to position [456, 0]
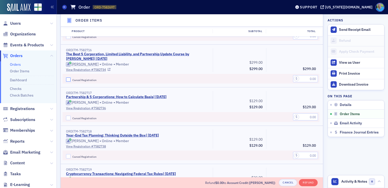
click at [68, 81] on input "Cancel Registration" at bounding box center [68, 79] width 5 height 5
checkbox input "true"
click at [301, 82] on input "text" at bounding box center [305, 78] width 25 height 7
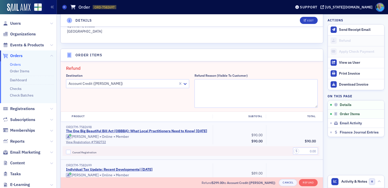
scroll to position [126, 0]
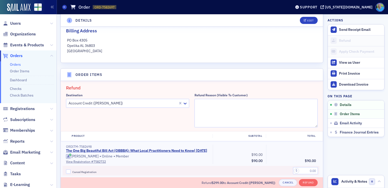
type input "299.00"
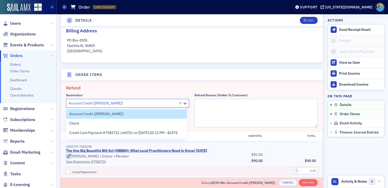
click at [114, 104] on div at bounding box center [123, 103] width 110 height 6
click at [118, 131] on span "Credit Card Payment #7582721 (x6076) on 8/5/2025 05:12 PM - $1474" at bounding box center [123, 132] width 108 height 5
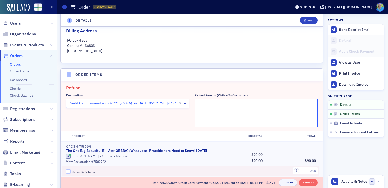
click at [201, 105] on textarea "Refund Reason (Visible to Customer)" at bounding box center [256, 113] width 123 height 28
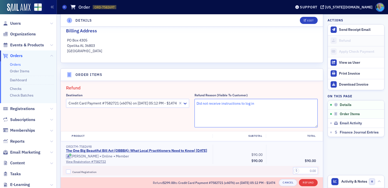
type textarea "Did not receive instructions to log in"
click at [304, 184] on button "Refund" at bounding box center [308, 182] width 19 height 7
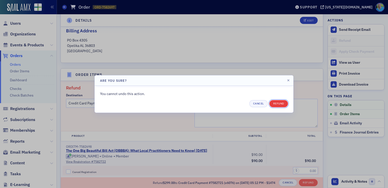
click at [277, 105] on button "Refund" at bounding box center [279, 103] width 19 height 7
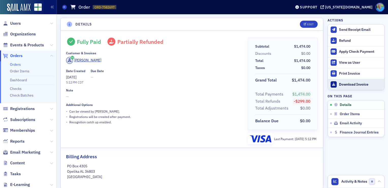
click at [343, 83] on div "Download Invoice" at bounding box center [360, 84] width 43 height 5
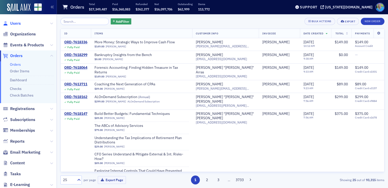
click at [18, 23] on span "Users" at bounding box center [15, 24] width 11 height 6
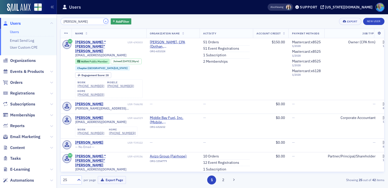
click at [104, 21] on button "×" at bounding box center [106, 21] width 5 height 5
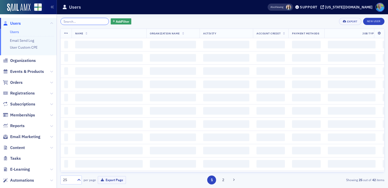
click at [98, 21] on input "search" at bounding box center [85, 21] width 49 height 7
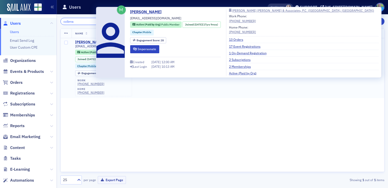
type input "collena"
click at [91, 42] on div "[PERSON_NAME]" at bounding box center [89, 42] width 28 height 5
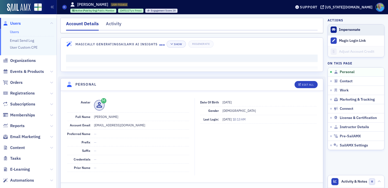
click at [348, 27] on span "Impersonate" at bounding box center [356, 29] width 56 height 11
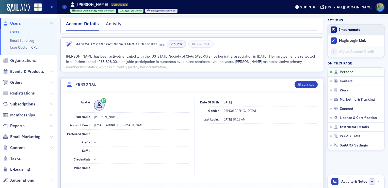
click at [345, 30] on button "Impersonate" at bounding box center [349, 29] width 21 height 5
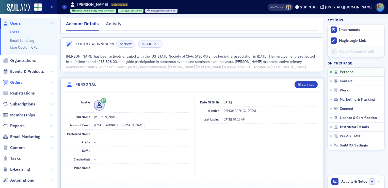
click at [20, 81] on span "Orders" at bounding box center [16, 83] width 12 height 6
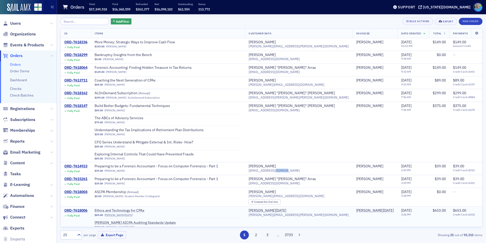
drag, startPoint x: 299, startPoint y: 171, endPoint x: 386, endPoint y: 223, distance: 101.1
click at [325, 162] on td "Tammy Stephenson tammystephensoncpa@hotmail.com" at bounding box center [299, 168] width 108 height 13
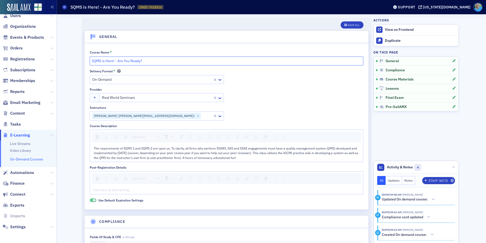
drag, startPoint x: 142, startPoint y: 59, endPoint x: 86, endPoint y: 61, distance: 56.2
click at [86, 61] on div "Course Name * SQMS is Here! - Are You Ready? Delivery Format * On-Demand Provid…" at bounding box center [226, 126] width 284 height 166
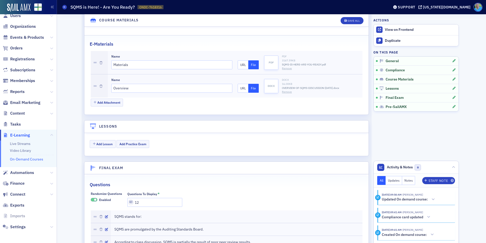
scroll to position [534, 0]
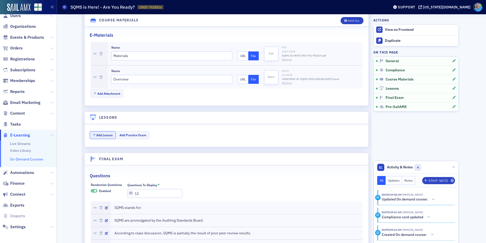
click at [103, 133] on button "Add Lesson" at bounding box center [103, 135] width 26 height 8
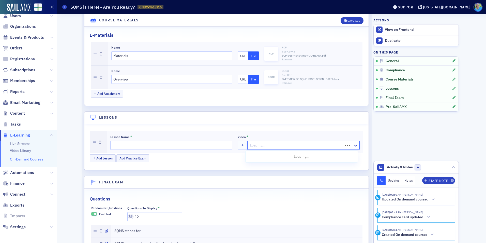
click at [258, 144] on div at bounding box center [295, 145] width 93 height 6
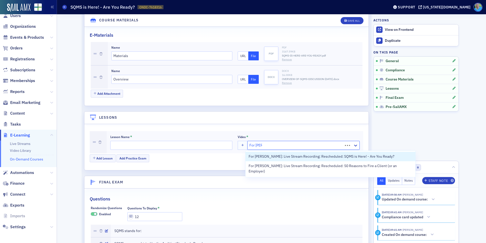
type input "For Jim M"
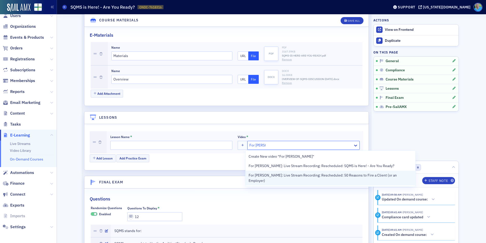
click at [277, 173] on span "For [PERSON_NAME]: Live Stream Recording: Rescheduled: 50 Reasons to Fire a Cli…" at bounding box center [330, 177] width 163 height 11
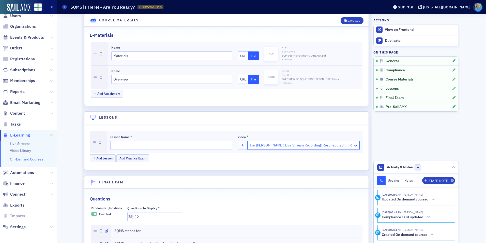
click at [278, 146] on div at bounding box center [298, 145] width 99 height 6
click at [273, 143] on div at bounding box center [300, 145] width 103 height 6
click at [258, 147] on div at bounding box center [300, 145] width 103 height 6
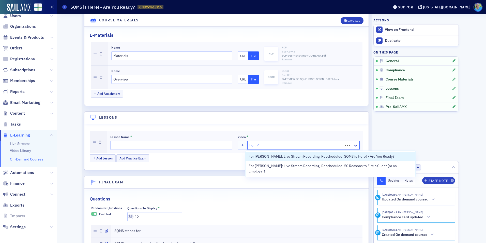
type input "For Jim"
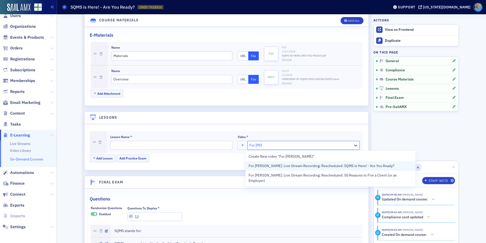
click at [263, 165] on span "For [PERSON_NAME]: Live Stream Recording: Rescheduled: SQMS is Here! - Are You …" at bounding box center [322, 165] width 146 height 5
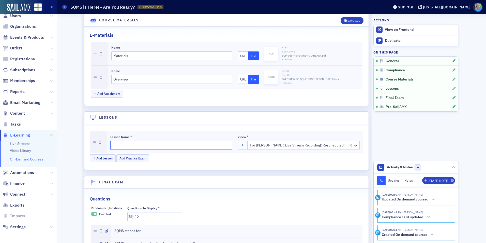
click at [162, 142] on input "Lesson Name *" at bounding box center [171, 145] width 122 height 9
type input "Video"
click at [351, 18] on button "Save All" at bounding box center [352, 20] width 23 height 7
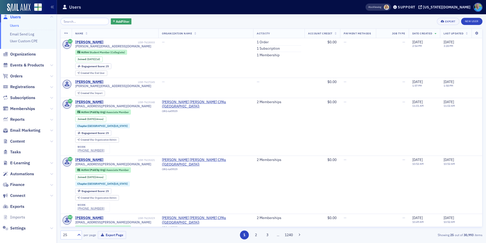
scroll to position [8, 0]
click at [50, 162] on icon at bounding box center [51, 161] width 3 height 3
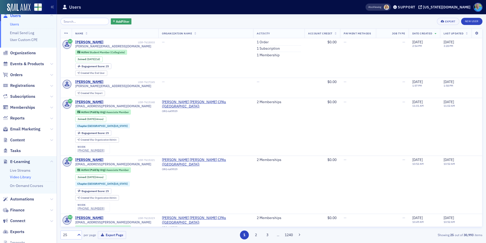
click at [24, 178] on link "Video Library" at bounding box center [20, 176] width 21 height 5
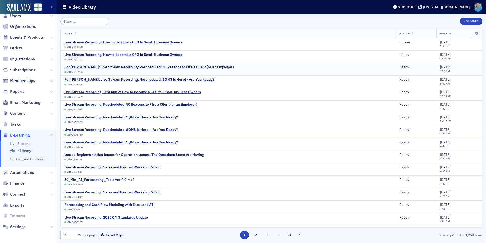
click at [171, 68] on div "For [PERSON_NAME]: Live Stream Recording: Rescheduled: 50 Reasons to Fire a Cli…" at bounding box center [149, 67] width 170 height 5
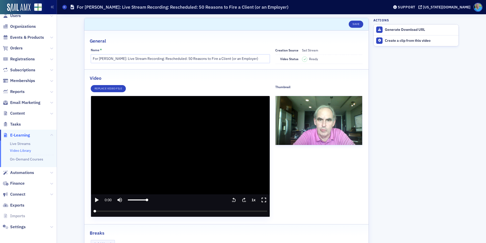
click at [95, 199] on icon "play" at bounding box center [97, 199] width 4 height 5
click at [94, 199] on icon "pause" at bounding box center [97, 200] width 6 height 6
click at [94, 211] on input "seek" at bounding box center [181, 210] width 174 height 11
click at [94, 201] on icon "play" at bounding box center [97, 200] width 6 height 6
click at [97, 198] on icon "pause" at bounding box center [97, 200] width 6 height 6
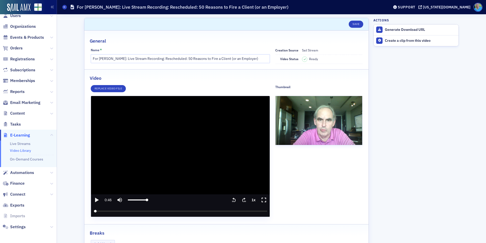
click at [97, 198] on media-play-button "Play" at bounding box center [96, 199] width 11 height 11
click at [0, 0] on icon "play" at bounding box center [0, 0] width 0 height 0
type input "46.836422"
drag, startPoint x: 249, startPoint y: 58, endPoint x: 90, endPoint y: 61, distance: 159.7
click at [91, 61] on input "For [PERSON_NAME]: Live Stream Recording: Rescheduled: 50 Reasons to Fire a Cli…" at bounding box center [180, 58] width 179 height 9
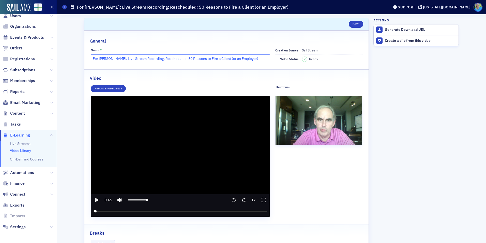
click at [260, 57] on input "For [PERSON_NAME]: Live Stream Recording: Rescheduled: 50 Reasons to Fire a Cli…" at bounding box center [180, 58] width 179 height 9
click at [21, 151] on link "Video Library" at bounding box center [20, 150] width 21 height 5
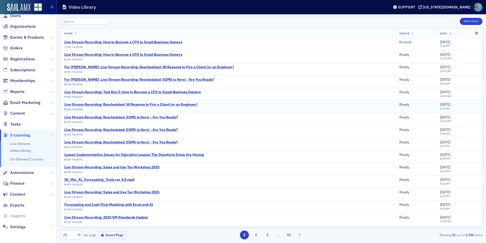
click at [134, 105] on div "Live Stream Recording: Rescheduled: 50 Reasons to Fire a Client (or an Employer)" at bounding box center [130, 104] width 133 height 5
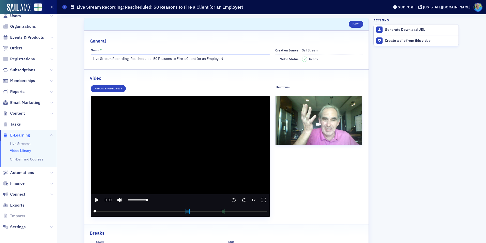
click at [95, 199] on icon "play" at bounding box center [97, 199] width 4 height 5
click at [242, 200] on icon "seek forward 30 seconds" at bounding box center [243, 199] width 3 height 5
drag, startPoint x: 93, startPoint y: 210, endPoint x: 107, endPoint y: 209, distance: 14.0
click at [107, 209] on input "seek" at bounding box center [181, 210] width 174 height 11
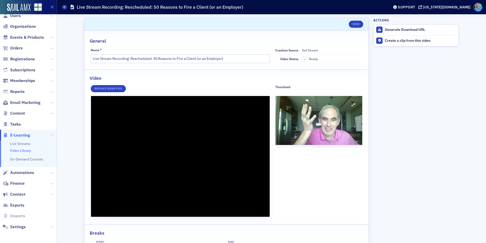
click at [174, 159] on video "video player" at bounding box center [180, 156] width 179 height 121
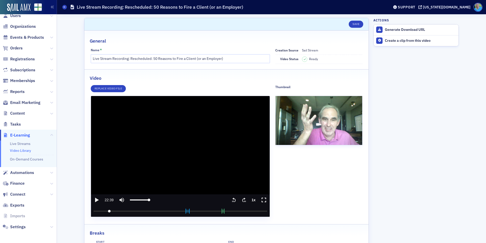
click at [242, 199] on icon ".text{font-size:8px;font-family:Arial-BoldMT, Arial;font-weight:700;} 30" at bounding box center [244, 200] width 5 height 6
click at [244, 200] on text "30" at bounding box center [245, 201] width 2 height 2
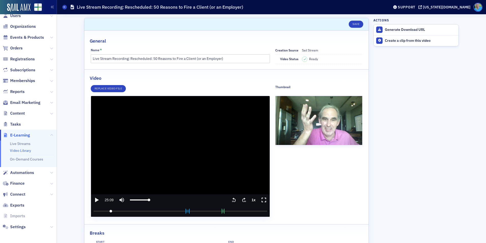
click at [244, 200] on text "30" at bounding box center [245, 201] width 2 height 2
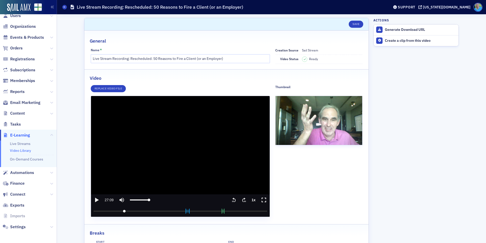
drag, startPoint x: 110, startPoint y: 211, endPoint x: 122, endPoint y: 210, distance: 12.5
click at [122, 210] on input "seek" at bounding box center [181, 210] width 174 height 11
click at [94, 200] on icon "play" at bounding box center [97, 200] width 6 height 6
click at [0, 0] on icon "pause" at bounding box center [0, 0] width 0 height 0
click at [94, 200] on icon "play" at bounding box center [97, 200] width 6 height 6
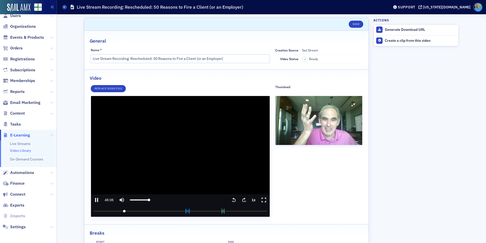
click at [242, 198] on icon ".text{font-size:8px;font-family:Arial-BoldMT, Arial;font-weight:700;} 30" at bounding box center [244, 200] width 5 height 6
click at [242, 199] on icon "seek forward 30 seconds" at bounding box center [243, 199] width 3 height 5
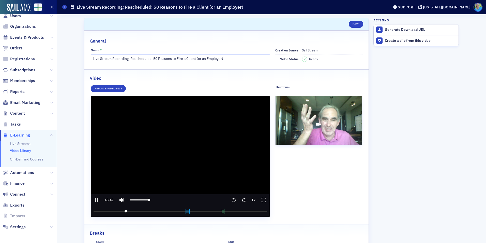
click at [242, 199] on icon "seek forward 30 seconds" at bounding box center [243, 199] width 3 height 5
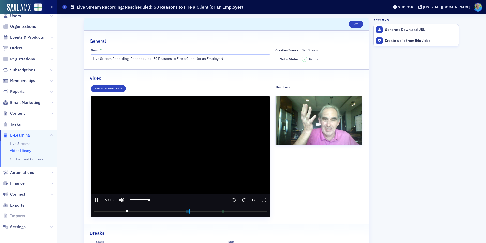
click at [242, 199] on icon "seek forward 30 seconds" at bounding box center [243, 199] width 3 height 5
drag, startPoint x: 126, startPoint y: 211, endPoint x: 130, endPoint y: 211, distance: 4.1
click at [130, 211] on input "seek" at bounding box center [181, 210] width 174 height 11
click at [239, 200] on media-seek-forward-button "Seek forward" at bounding box center [244, 199] width 10 height 11
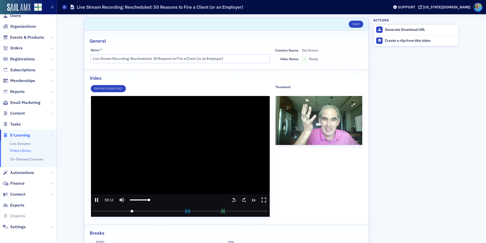
click at [239, 200] on media-seek-forward-button "Seek forward" at bounding box center [244, 199] width 10 height 11
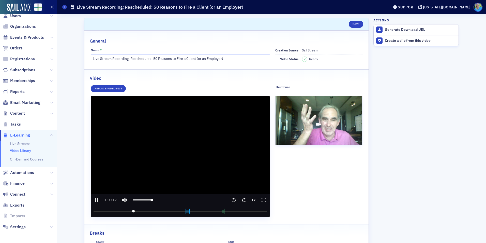
click at [239, 200] on media-seek-forward-button "Seek forward" at bounding box center [244, 199] width 10 height 11
click at [232, 200] on text "30" at bounding box center [233, 201] width 2 height 2
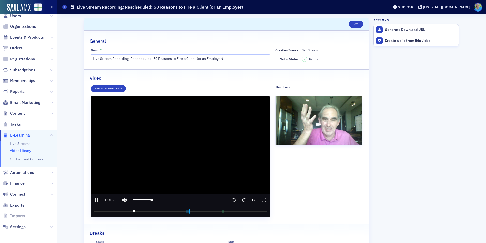
click at [232, 200] on text "30" at bounding box center [233, 201] width 2 height 2
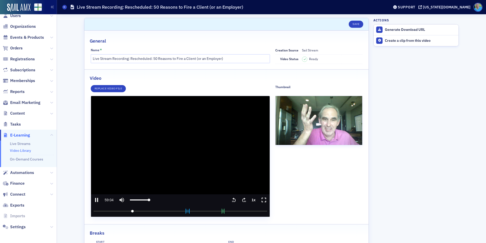
click at [232, 200] on text "30" at bounding box center [233, 201] width 2 height 2
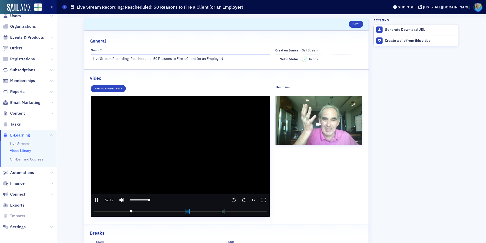
click at [93, 196] on media-play-button "Play" at bounding box center [96, 199] width 11 height 11
type input "3432.245718"
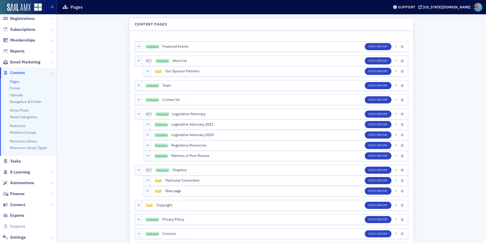
scroll to position [51, 0]
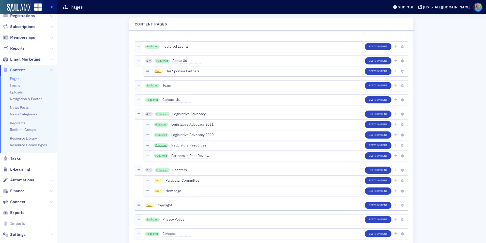
click at [50, 168] on icon at bounding box center [51, 169] width 3 height 3
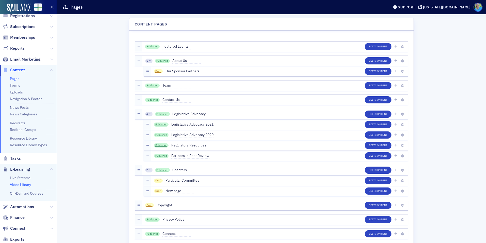
click at [27, 185] on link "Video Library" at bounding box center [20, 184] width 21 height 5
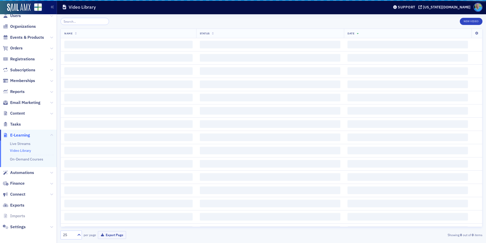
scroll to position [8, 0]
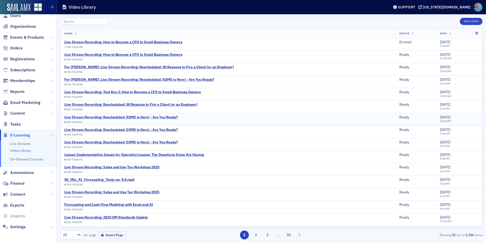
click at [150, 115] on div "Live Stream Recording: Rescheduled: SQMS is Here! - Are You Ready?" at bounding box center [121, 117] width 114 height 5
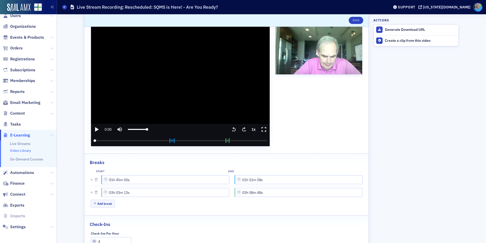
scroll to position [76, 0]
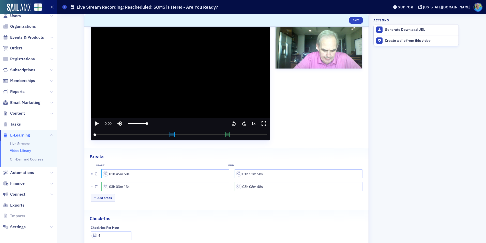
click at [95, 123] on icon "play" at bounding box center [97, 123] width 4 height 5
click at [94, 134] on input "seek" at bounding box center [181, 134] width 174 height 11
click at [122, 135] on input "seek" at bounding box center [181, 134] width 174 height 11
click at [121, 133] on input "seek" at bounding box center [181, 134] width 174 height 11
click at [231, 123] on icon ".text{font-size:8px;font-family:Arial-BoldMT, Arial;font-weight:700;} 30" at bounding box center [233, 123] width 5 height 6
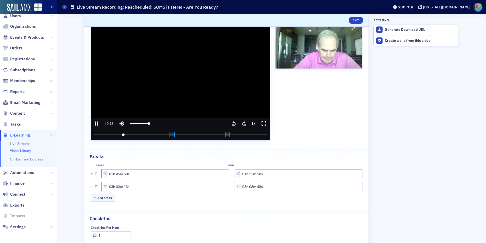
click at [231, 123] on icon ".text{font-size:8px;font-family:Arial-BoldMT, Arial;font-weight:700;} 30" at bounding box center [233, 123] width 5 height 6
drag, startPoint x: 121, startPoint y: 134, endPoint x: 113, endPoint y: 136, distance: 8.5
click at [113, 136] on input "seek" at bounding box center [181, 134] width 174 height 11
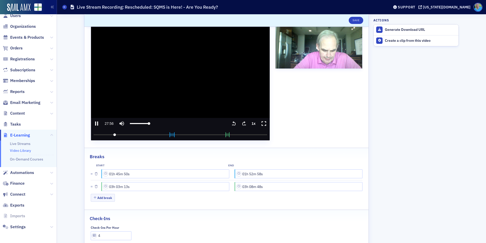
click at [244, 124] on text "30" at bounding box center [245, 125] width 2 height 2
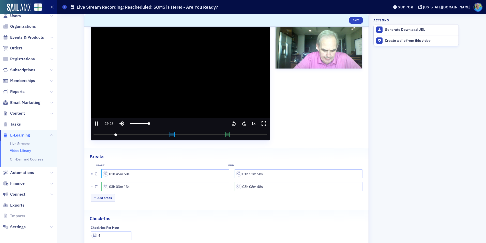
click at [244, 124] on text "30" at bounding box center [245, 125] width 2 height 2
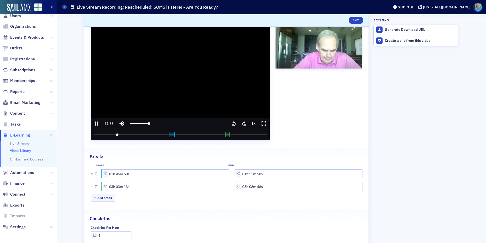
click at [244, 124] on text "30" at bounding box center [245, 125] width 2 height 2
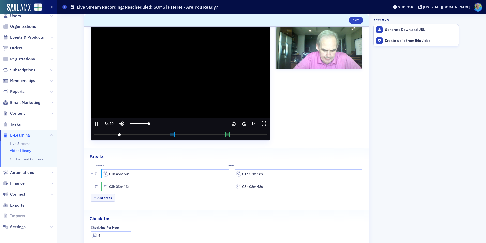
click at [232, 123] on icon ".text{font-size:8px;font-family:Arial-BoldMT, Arial;font-weight:700;} 30" at bounding box center [233, 123] width 5 height 6
drag, startPoint x: 117, startPoint y: 134, endPoint x: 263, endPoint y: 134, distance: 145.4
click at [263, 134] on input "seek" at bounding box center [181, 134] width 174 height 11
click at [244, 122] on icon ".text{font-size:8px;font-family:Arial-BoldMT, Arial;font-weight:700;} 30" at bounding box center [244, 123] width 5 height 6
click at [95, 122] on icon "pause" at bounding box center [97, 123] width 6 height 6
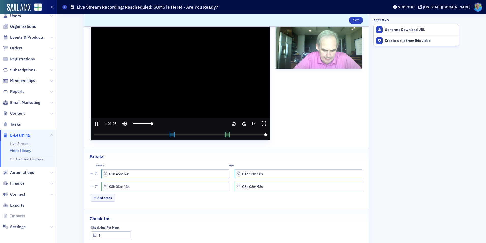
type input "14468.640831"
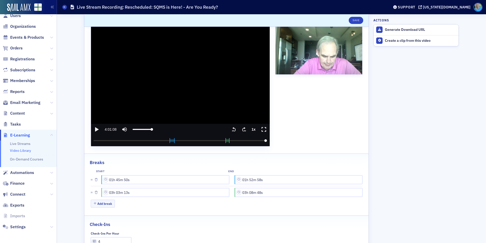
scroll to position [92, 0]
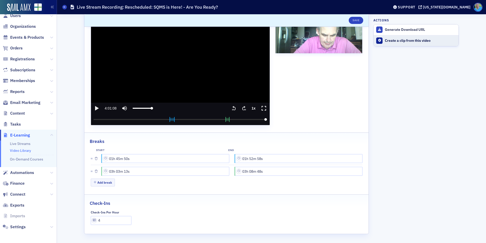
click at [392, 37] on button "Create a clip from this video" at bounding box center [416, 40] width 85 height 11
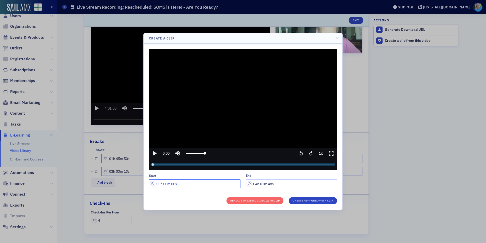
drag, startPoint x: 169, startPoint y: 184, endPoint x: 164, endPoint y: 183, distance: 4.4
click at [164, 183] on input "00h 00m 00s" at bounding box center [195, 183] width 92 height 9
drag, startPoint x: 176, startPoint y: 182, endPoint x: 172, endPoint y: 181, distance: 3.6
click at [172, 181] on input "00h 34m 00s" at bounding box center [195, 183] width 92 height 9
type input "00h 34m 55s"
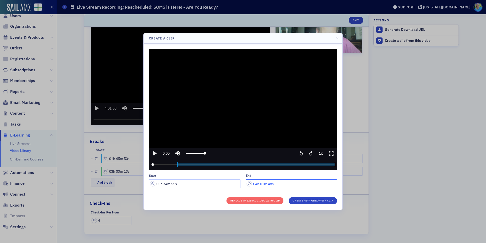
click at [257, 184] on input "04h 01m 48s" at bounding box center [292, 183] width 92 height 9
click at [269, 182] on input "04h 01m 48s" at bounding box center [292, 183] width 92 height 9
type input "04h 01m 05s"
click at [302, 200] on button "Create New Video With Clip" at bounding box center [313, 200] width 48 height 7
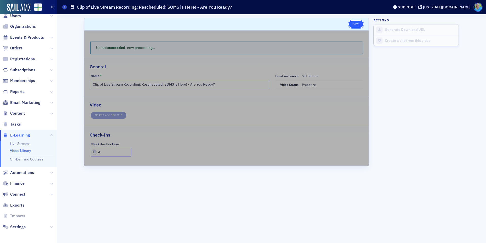
click at [360, 25] on button "Save" at bounding box center [356, 24] width 14 height 7
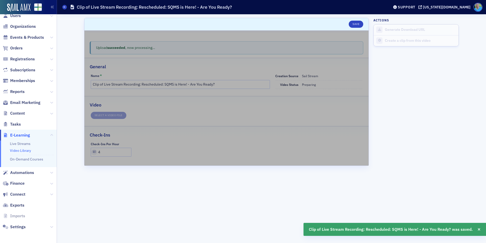
click at [24, 150] on link "Video Library" at bounding box center [20, 150] width 21 height 5
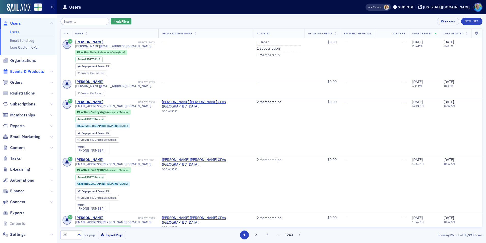
click at [24, 69] on span "Events & Products" at bounding box center [27, 72] width 34 height 6
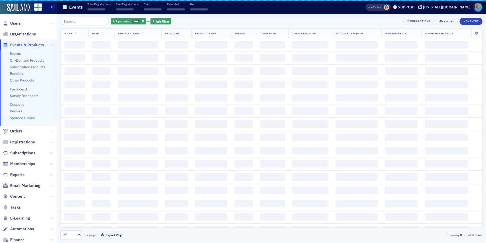
click at [86, 23] on input "search" at bounding box center [85, 21] width 49 height 7
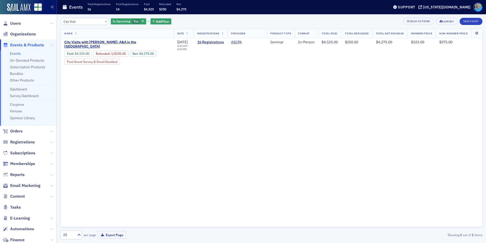
type input "City Visit"
click at [142, 21] on icon "button" at bounding box center [143, 21] width 2 height 3
